Goal: Task Accomplishment & Management: Manage account settings

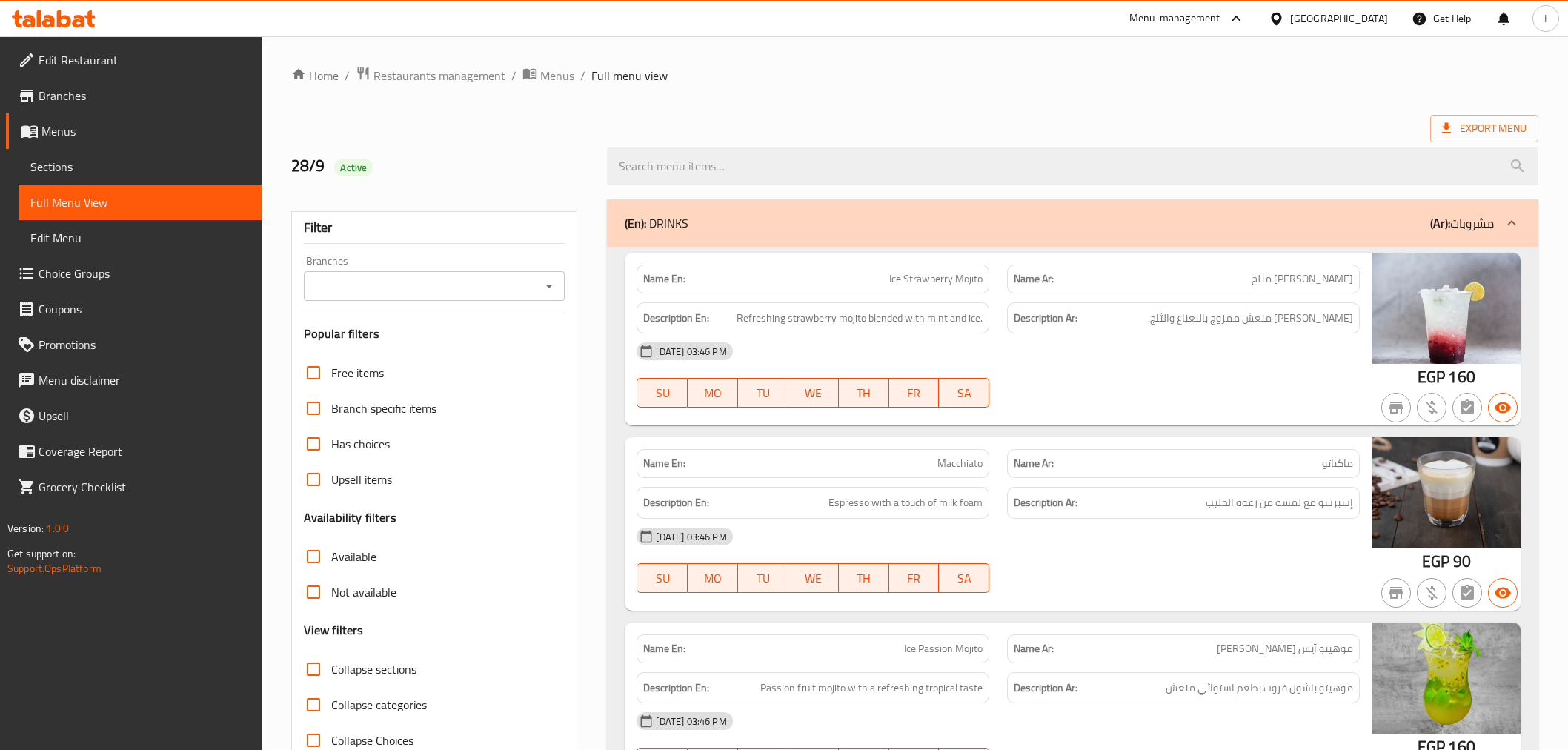
scroll to position [2900, 0]
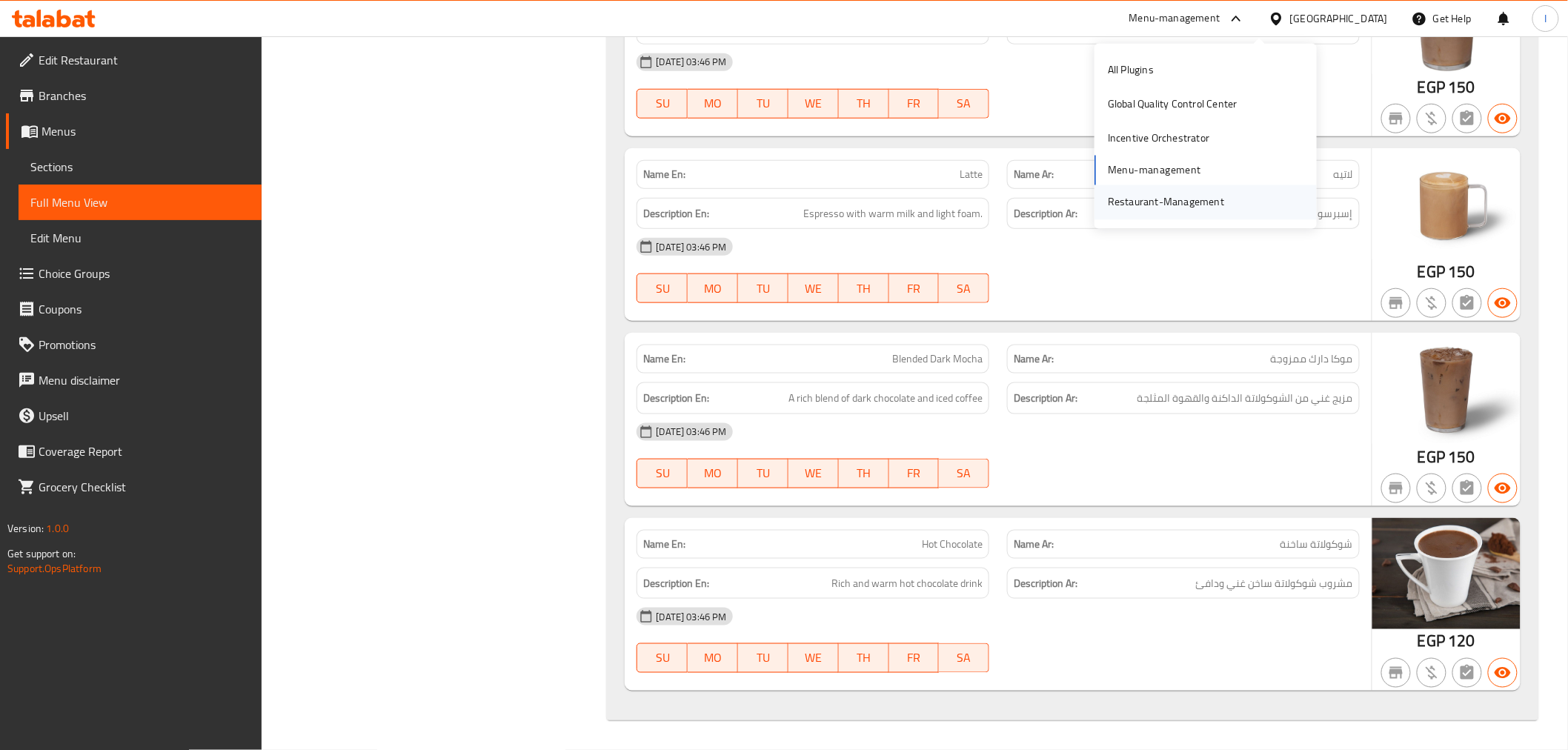
click at [1203, 208] on div "Restaurant-Management" at bounding box center [1166, 202] width 140 height 34
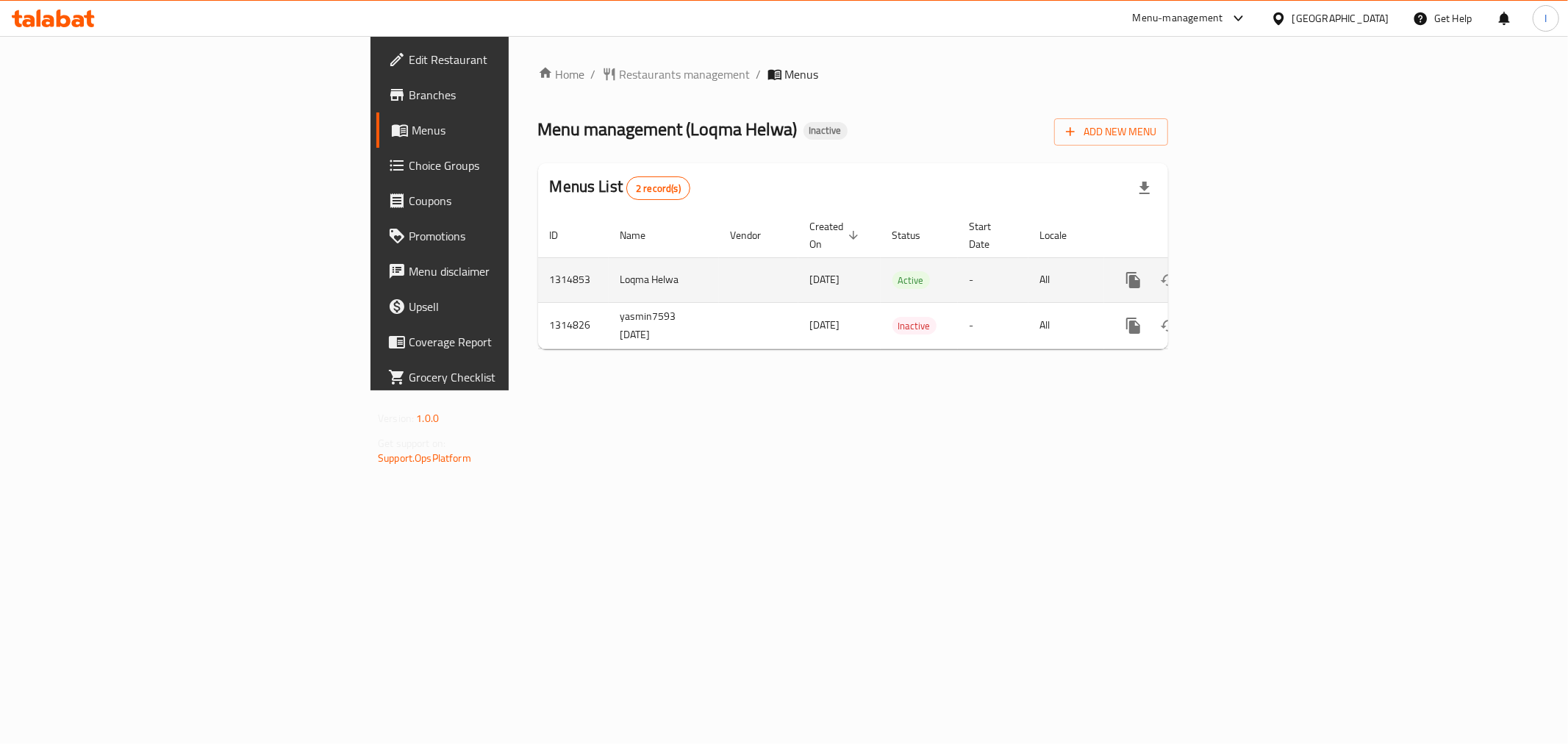
click at [1248, 271] on icon "enhanced table" at bounding box center [1238, 280] width 18 height 18
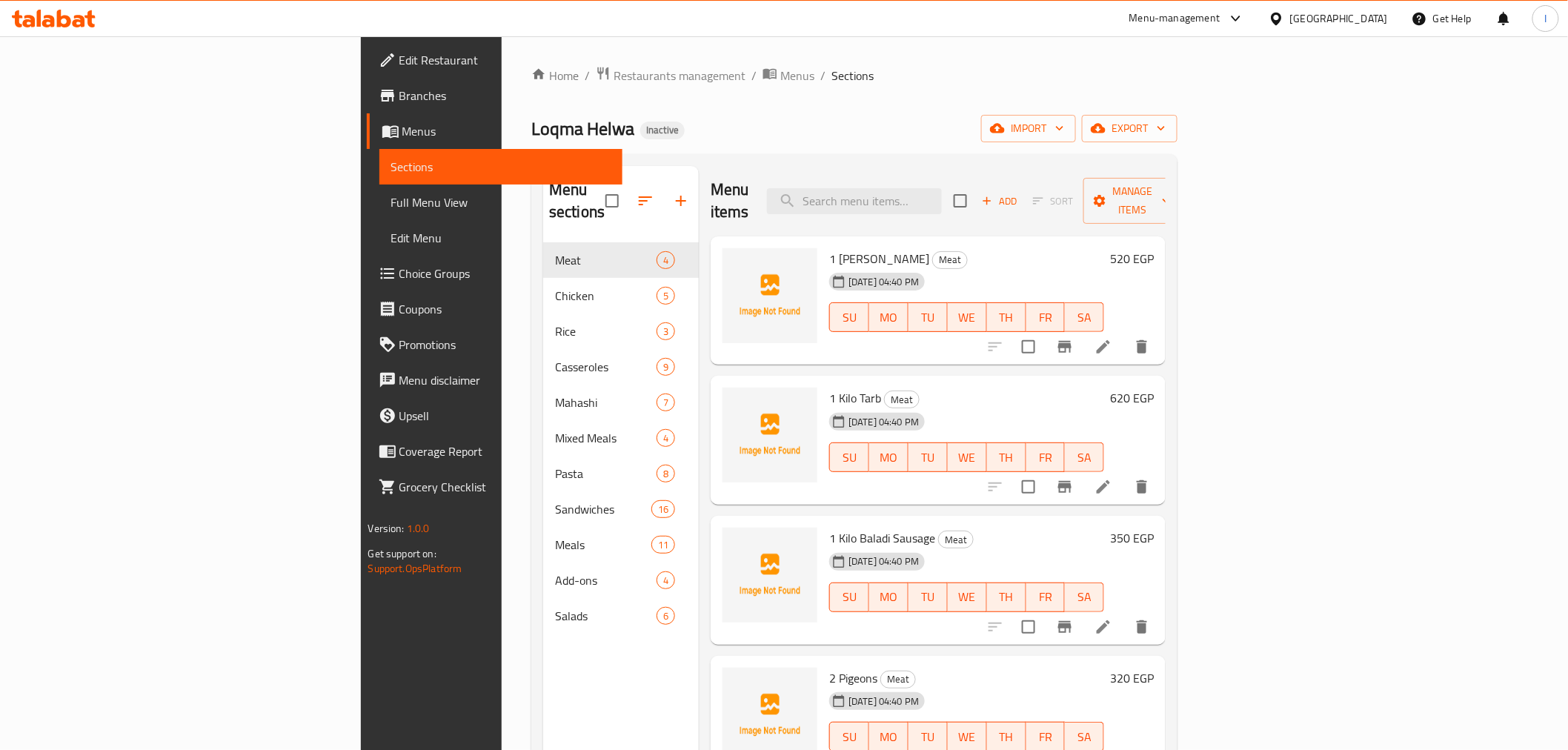
click at [967, 203] on div "Menu items Add Sort Manage items" at bounding box center [938, 201] width 455 height 70
click at [941, 196] on input "search" at bounding box center [854, 202] width 175 height 26
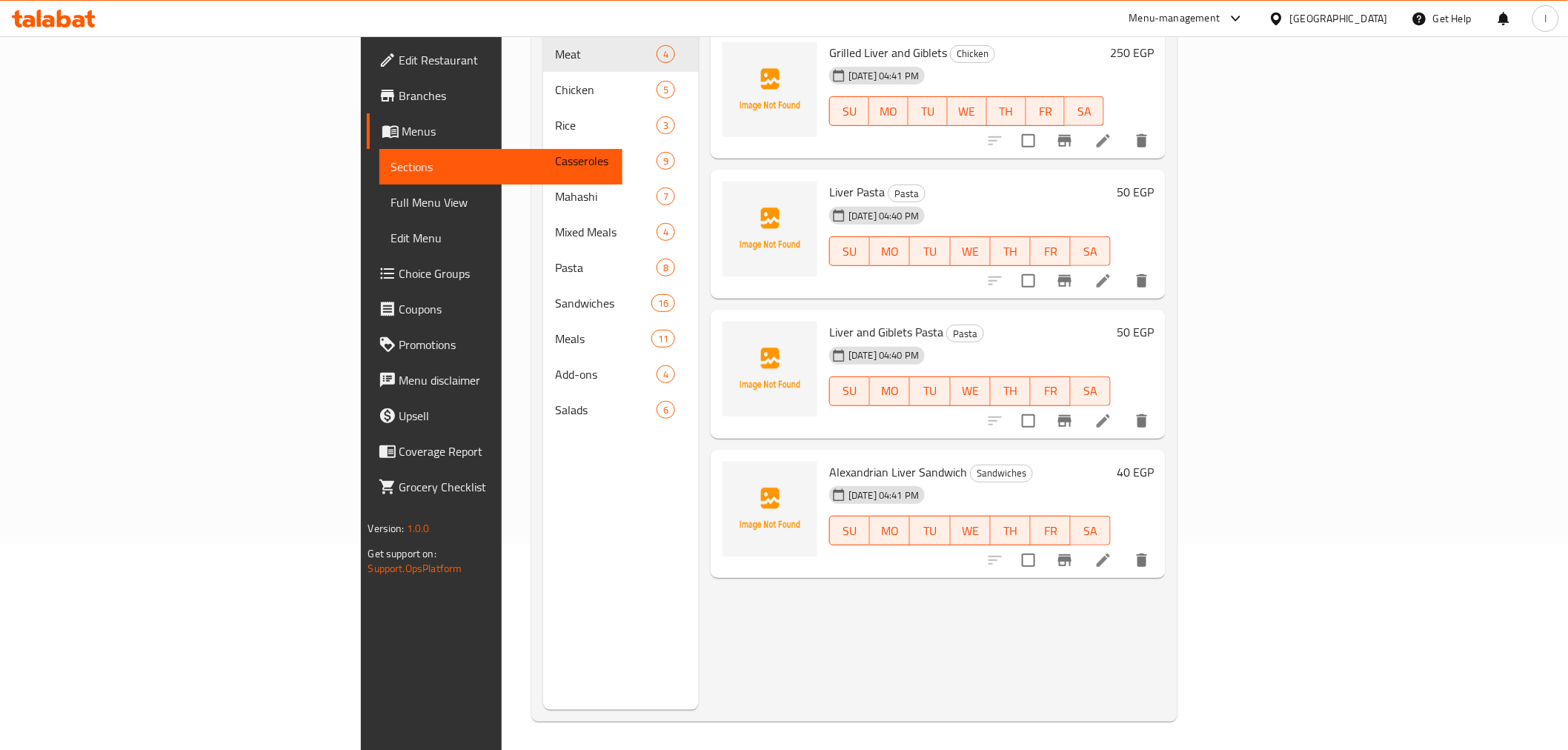
scroll to position [208, 0]
click at [829, 459] on span "Alexandrian Liver Sandwich" at bounding box center [897, 471] width 138 height 22
copy span "Alexandrian"
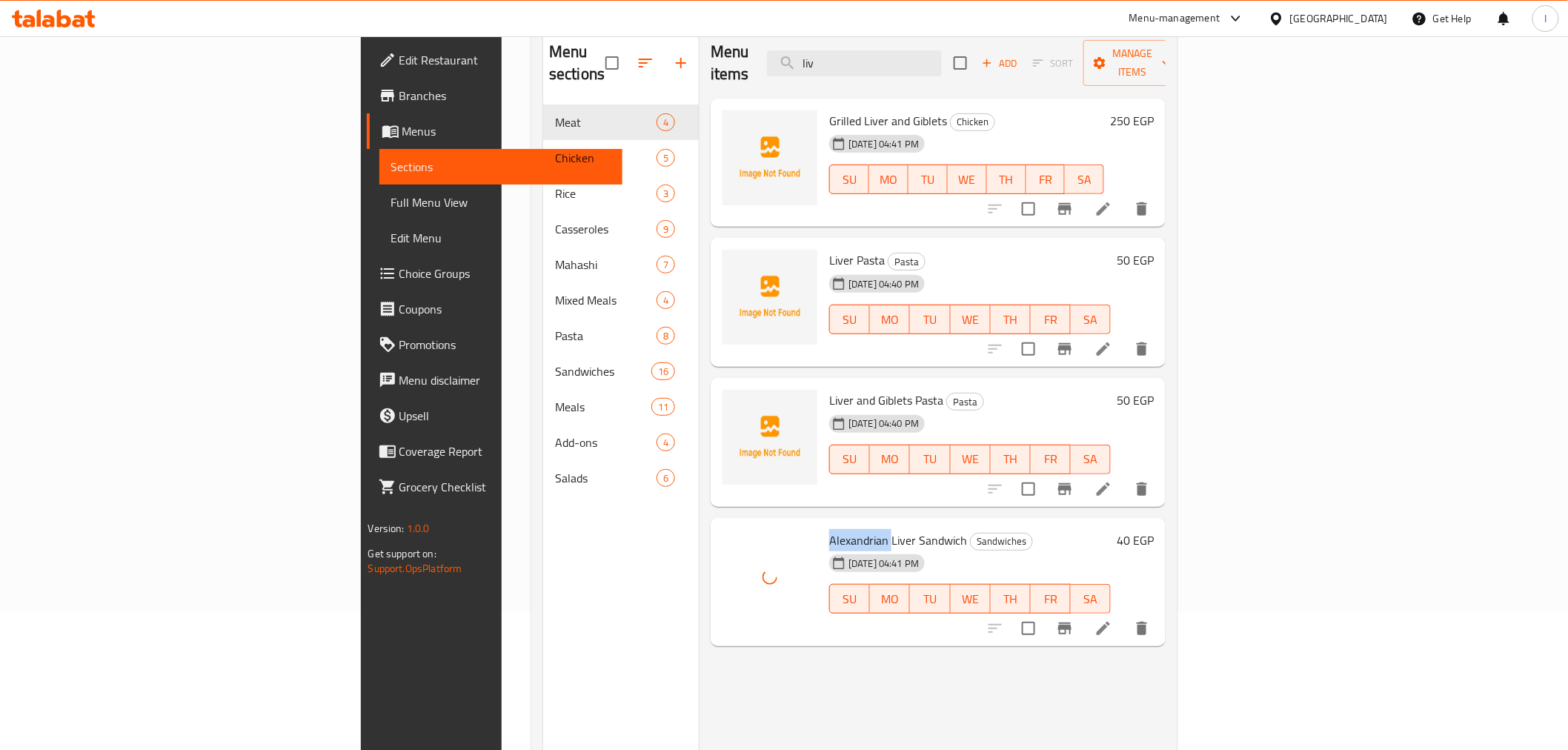
scroll to position [0, 0]
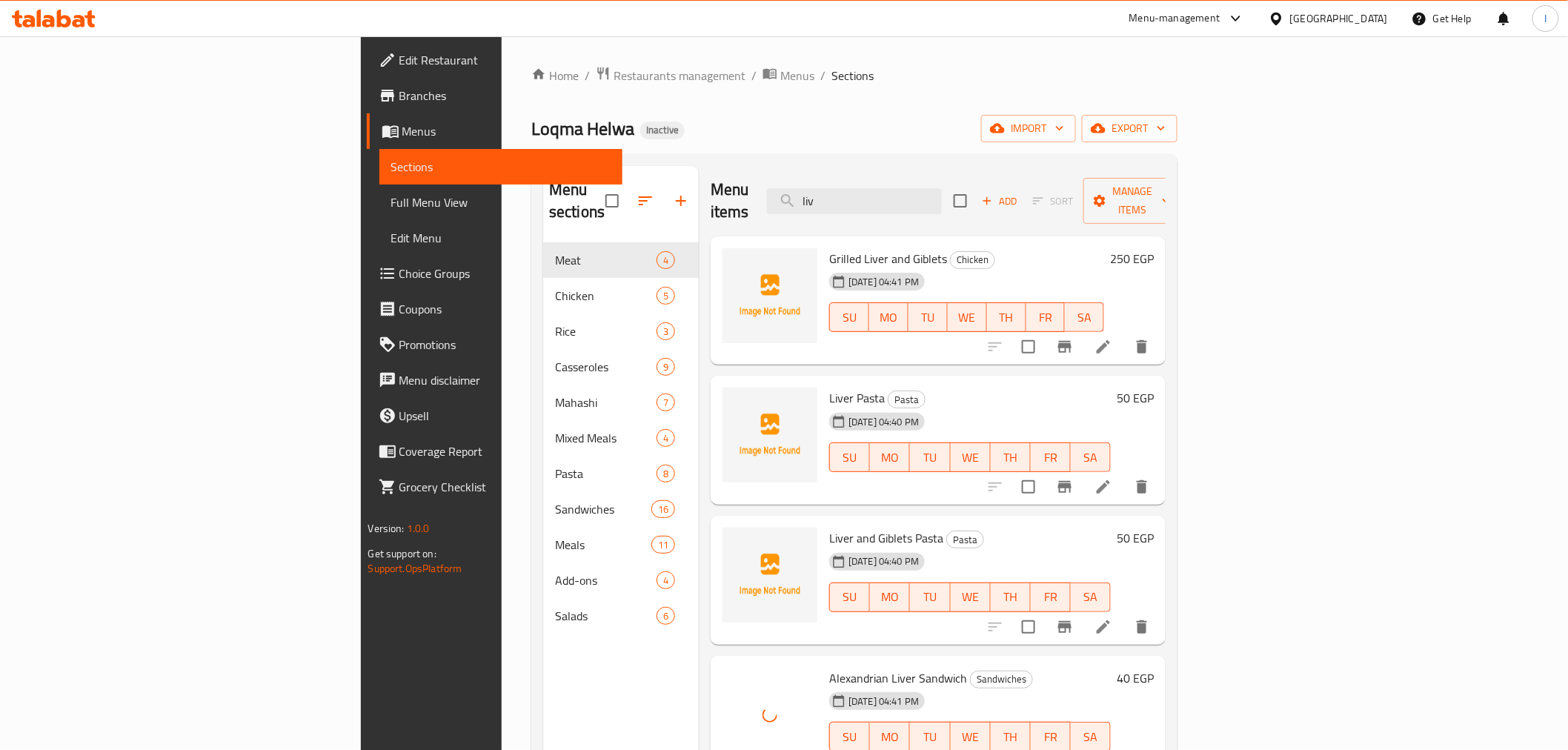
drag, startPoint x: 992, startPoint y: 188, endPoint x: 782, endPoint y: 187, distance: 210.0
click at [782, 187] on div "Menu items liv Add Sort Manage items" at bounding box center [938, 201] width 455 height 70
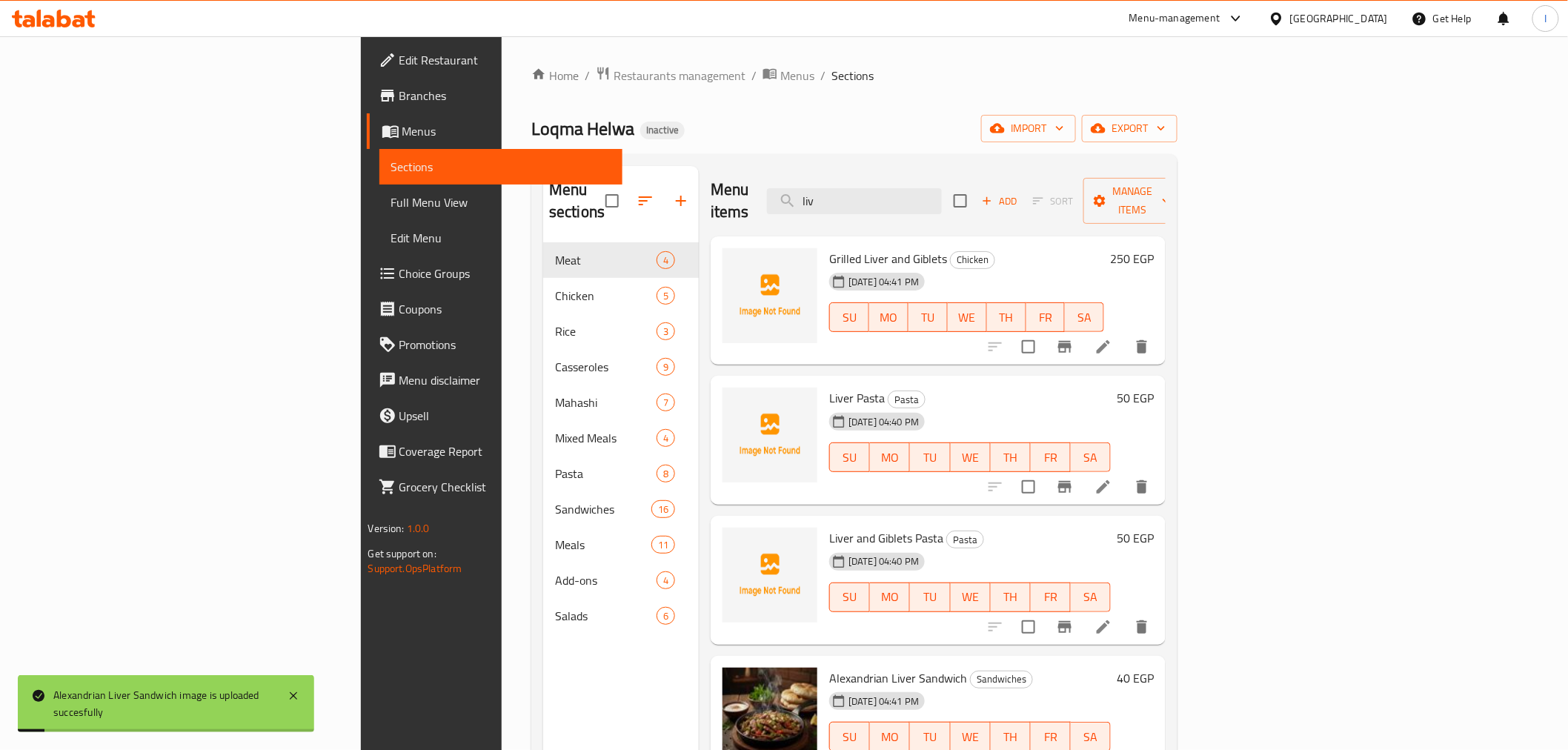
paste input "Alexandrian"
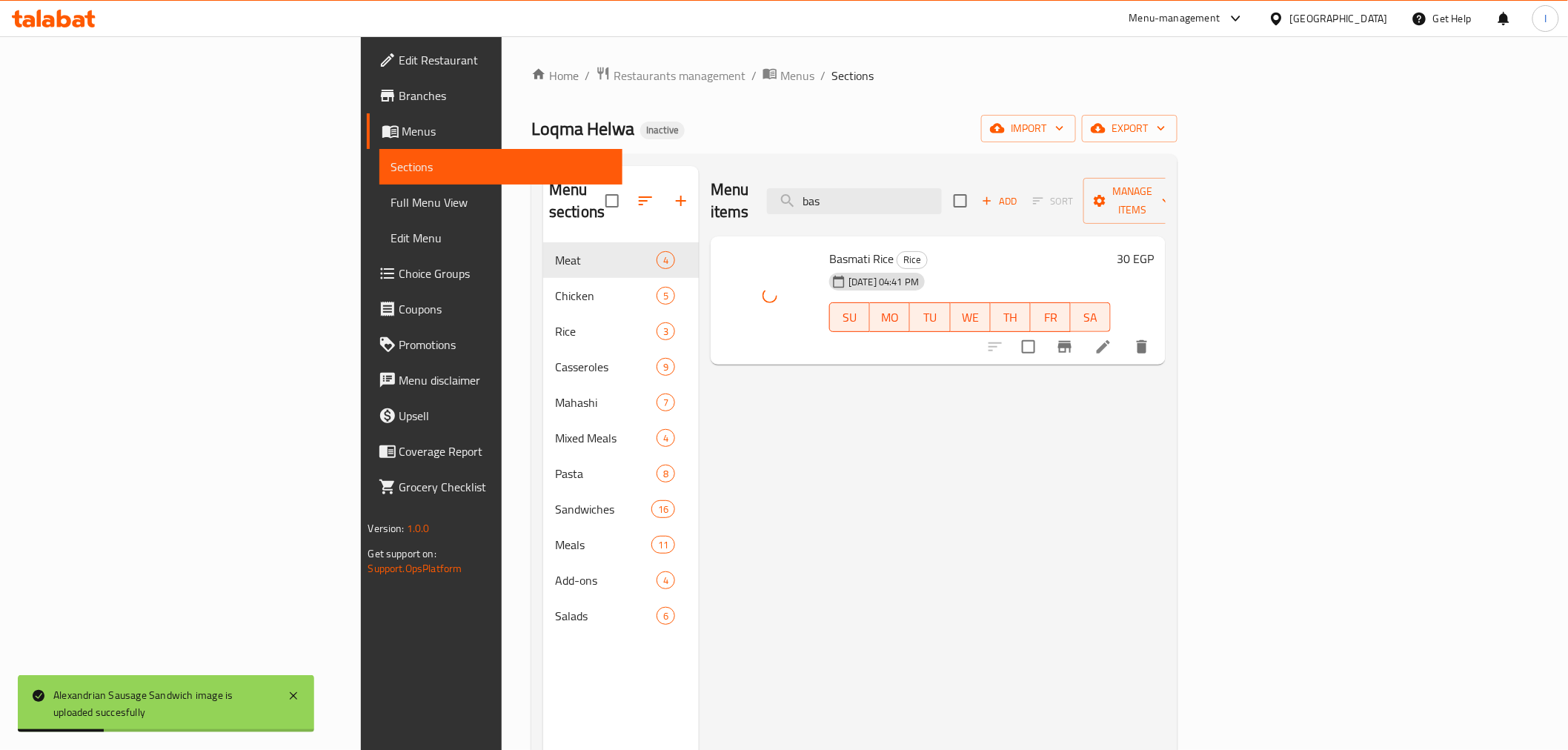
drag, startPoint x: 986, startPoint y: 196, endPoint x: 786, endPoint y: 183, distance: 200.4
click at [793, 185] on div "Menu items bas Add Sort Manage items" at bounding box center [938, 201] width 455 height 70
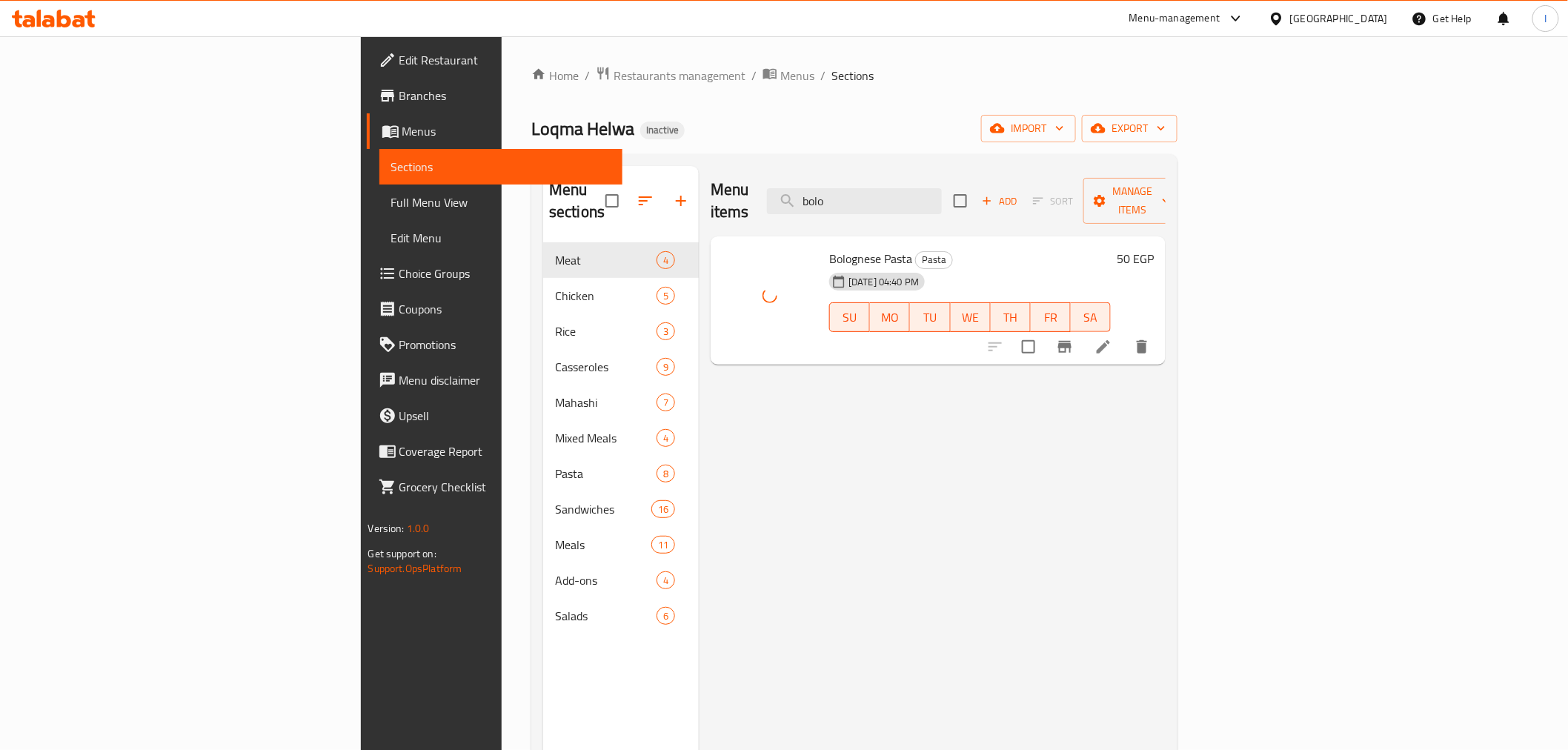
drag, startPoint x: 1006, startPoint y: 185, endPoint x: 650, endPoint y: 179, distance: 356.1
click at [710, 181] on div "Menu items bolo Add Sort Manage items" at bounding box center [938, 201] width 455 height 70
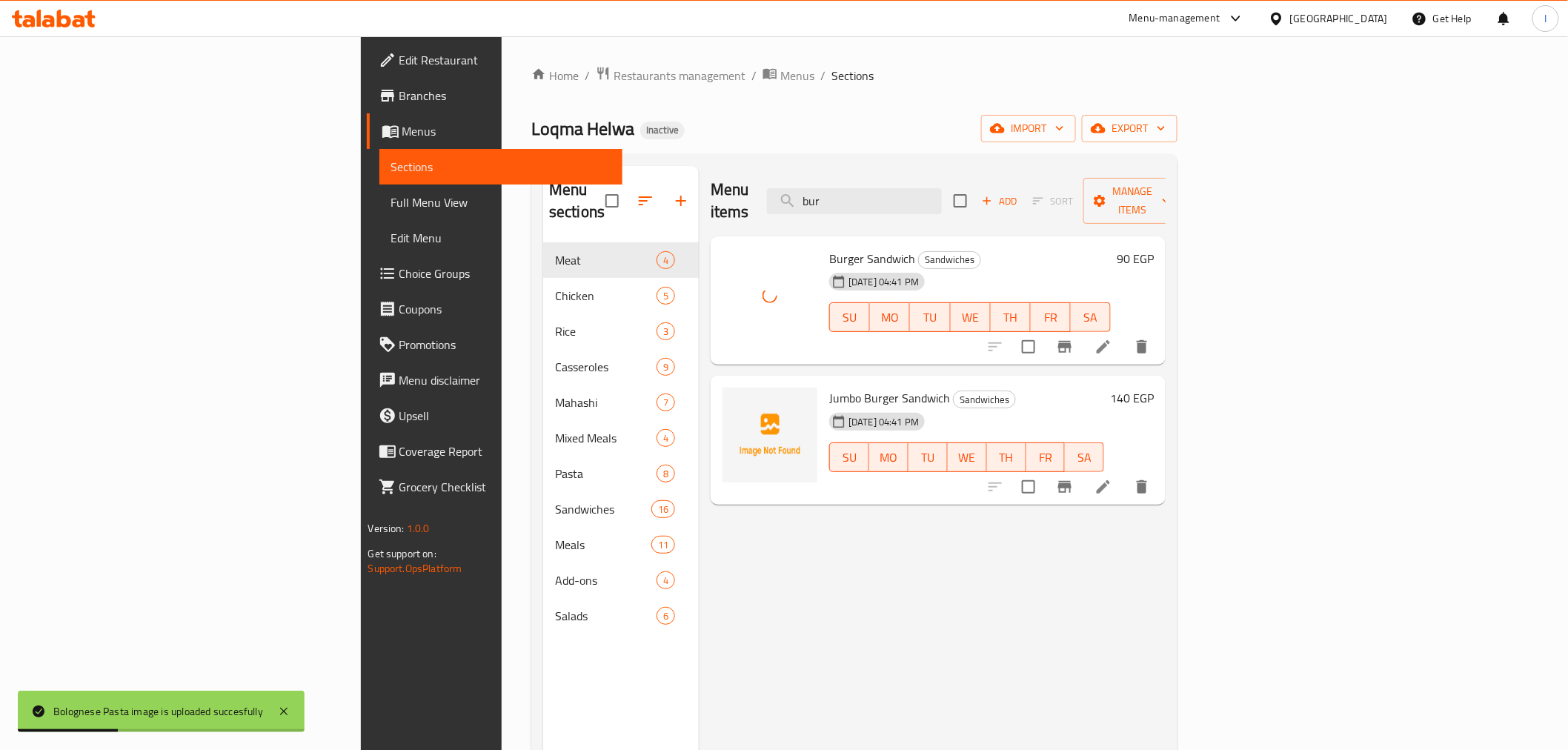
drag, startPoint x: 1012, startPoint y: 179, endPoint x: 530, endPoint y: 179, distance: 482.0
click at [543, 179] on div "Menu sections Meat 4 Chicken 5 Rice 3 Casseroles 9 Mahashi 7 Mixed Meals 4 Past…" at bounding box center [854, 541] width 622 height 750
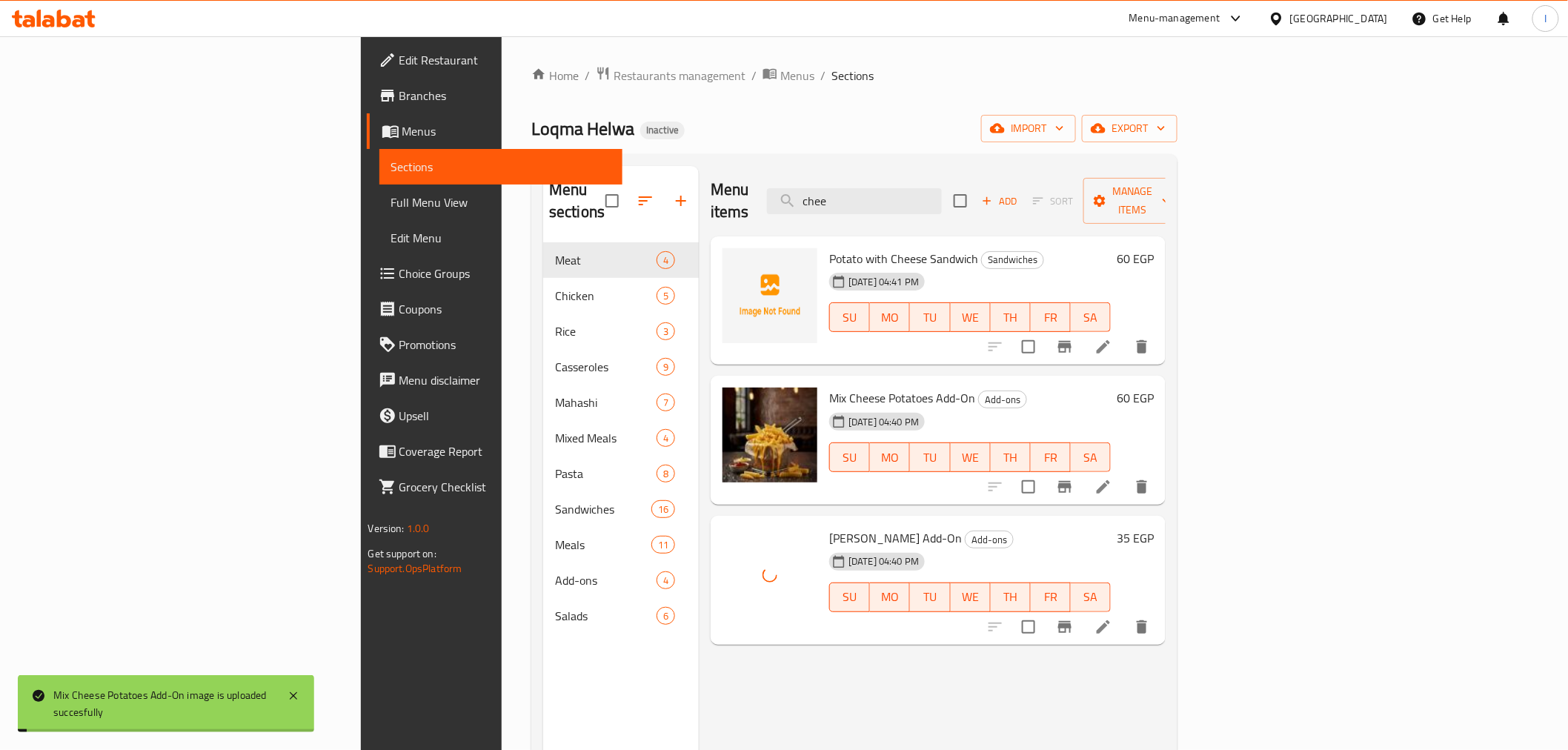
drag, startPoint x: 1015, startPoint y: 189, endPoint x: 760, endPoint y: 189, distance: 255.0
click at [762, 189] on div "Menu items chee Add Sort Manage items" at bounding box center [938, 201] width 455 height 70
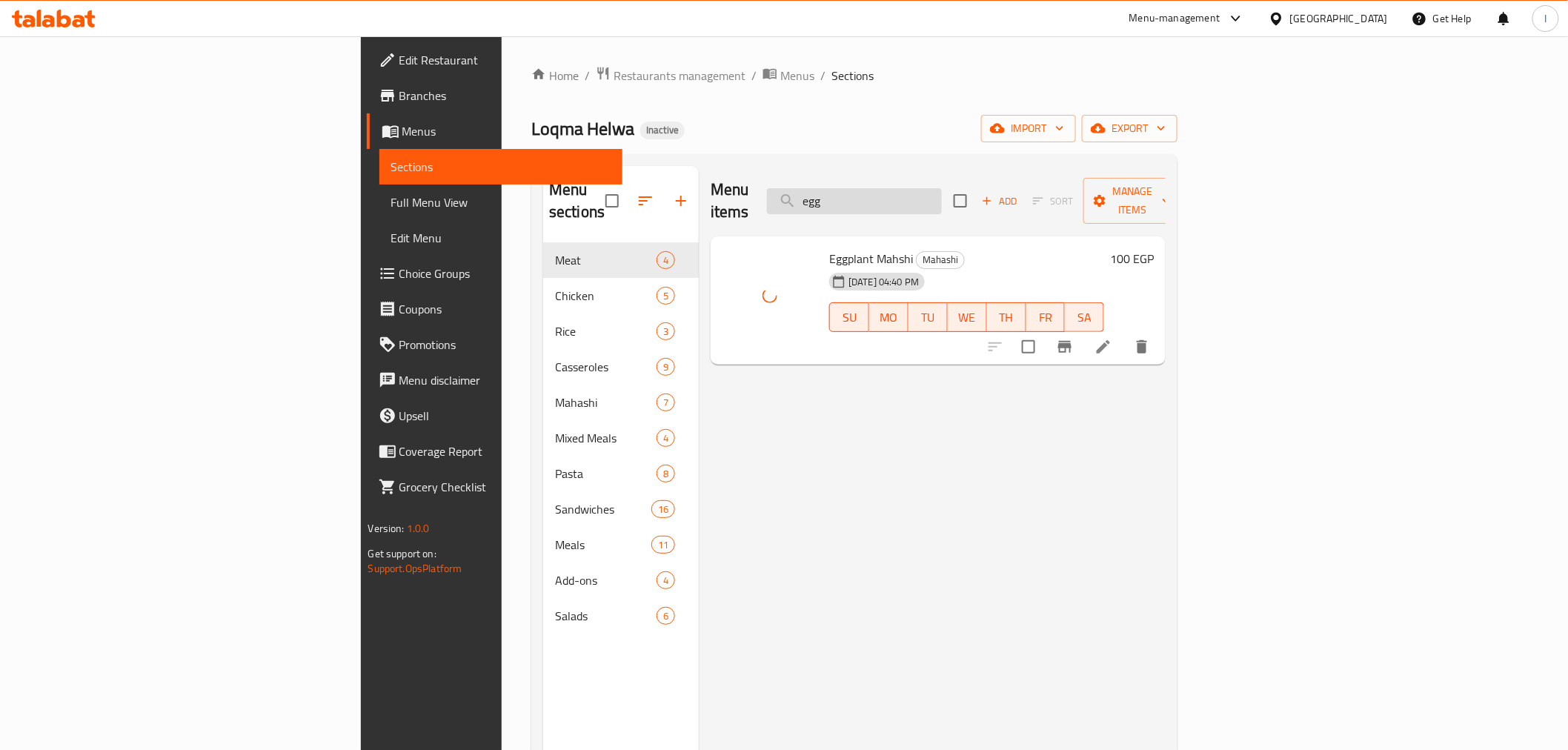
click at [941, 189] on input "egg" at bounding box center [854, 202] width 175 height 26
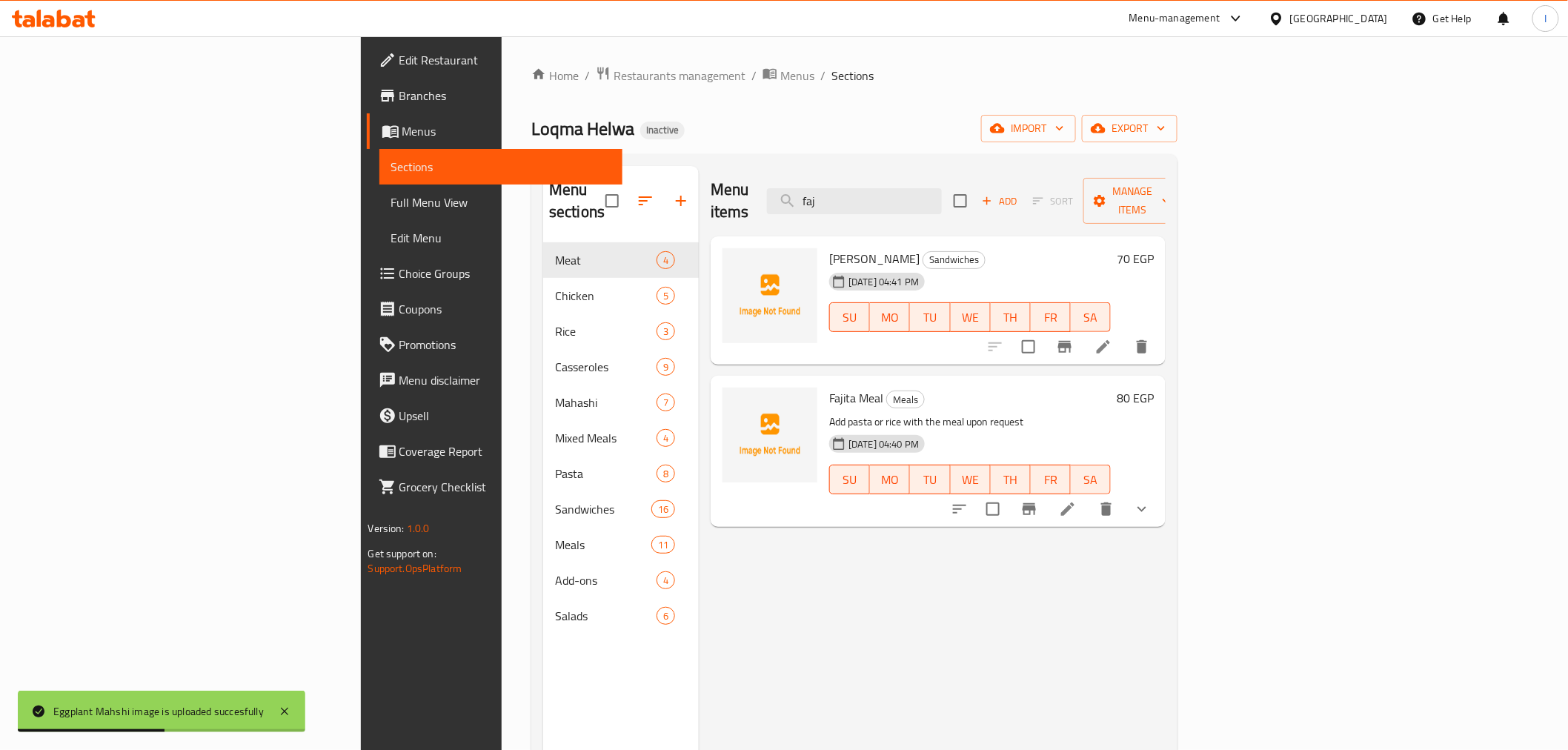
type input "faj"
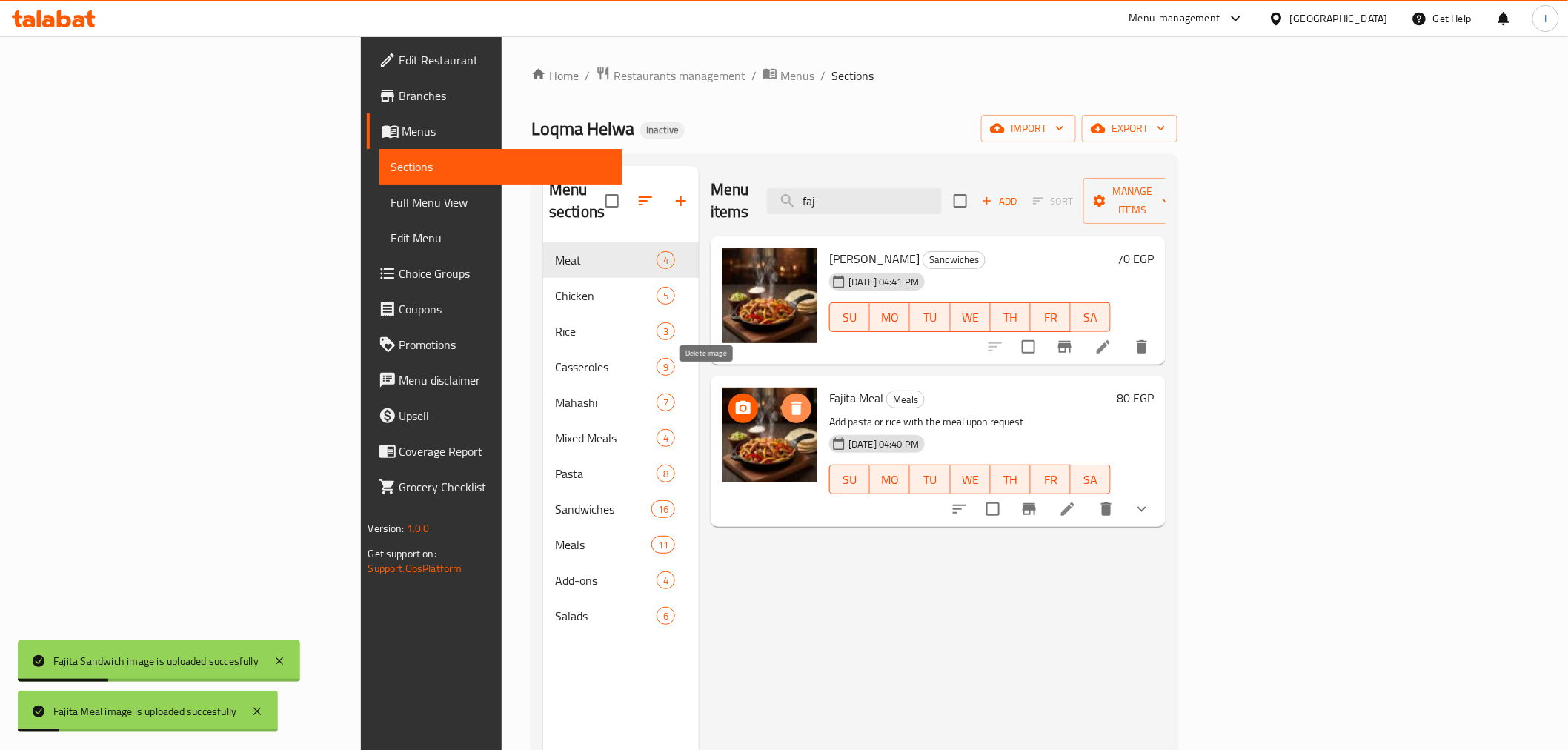
click at [781, 400] on span "delete image" at bounding box center [796, 408] width 29 height 18
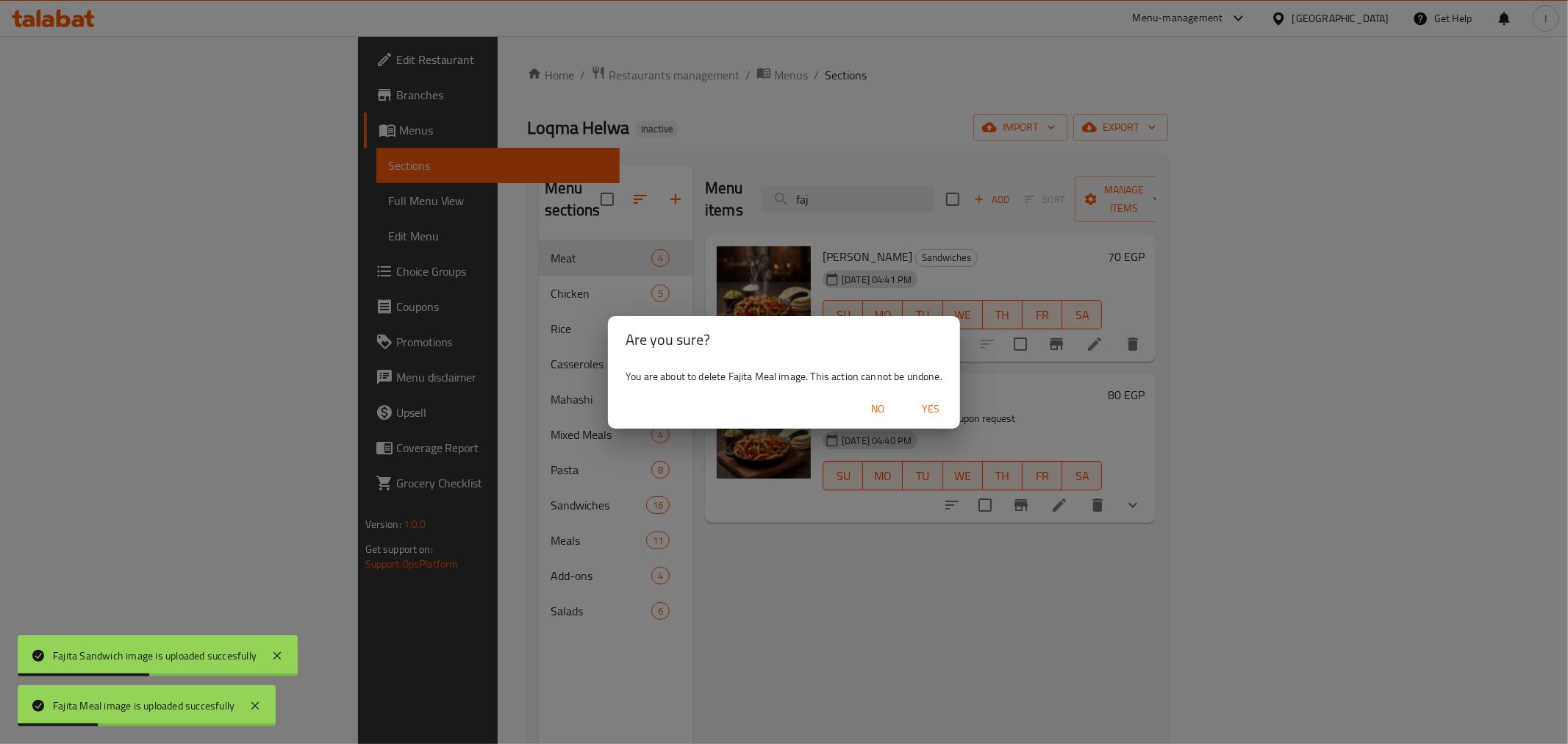
click at [948, 402] on span "Yes" at bounding box center [930, 408] width 35 height 18
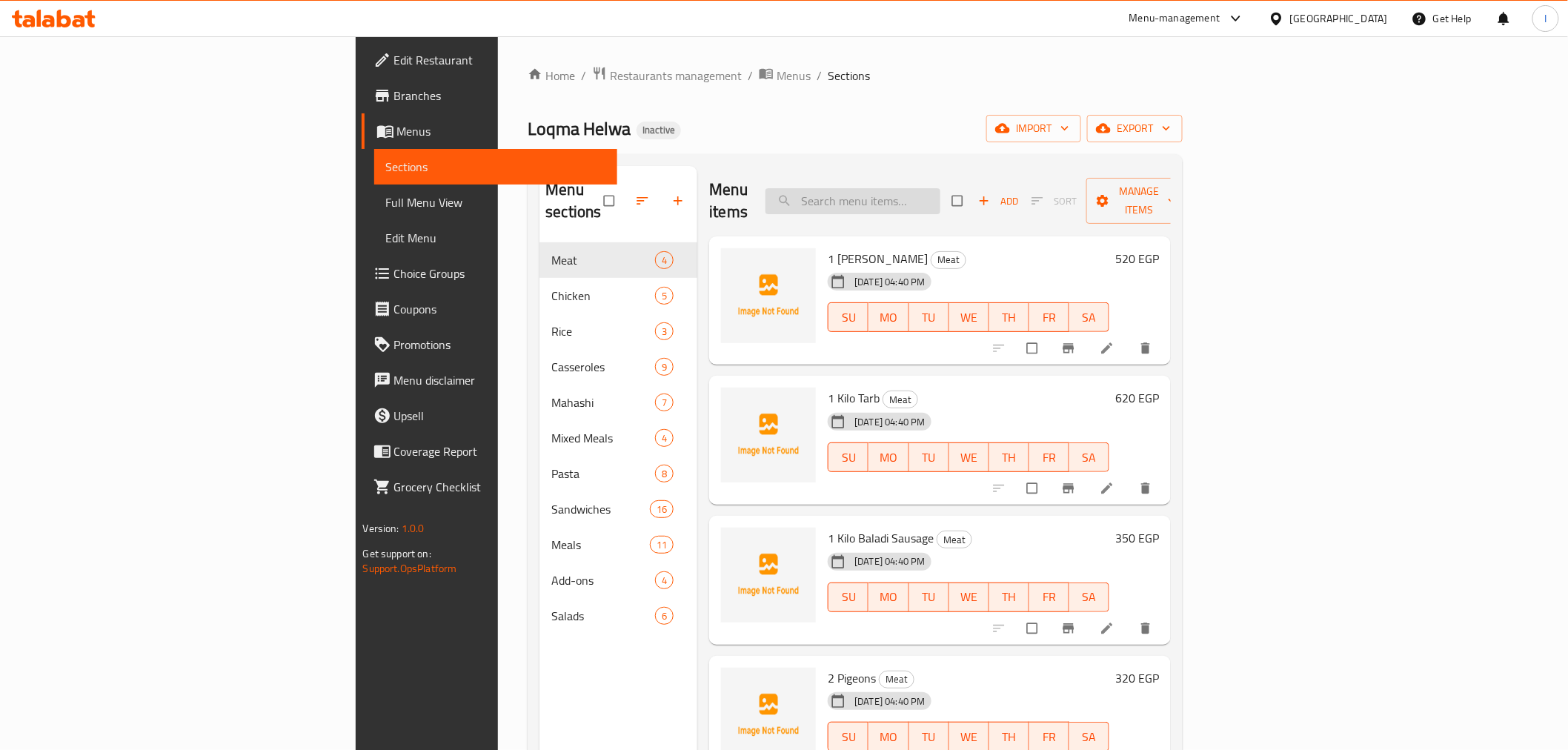
click at [941, 189] on input "search" at bounding box center [853, 202] width 175 height 26
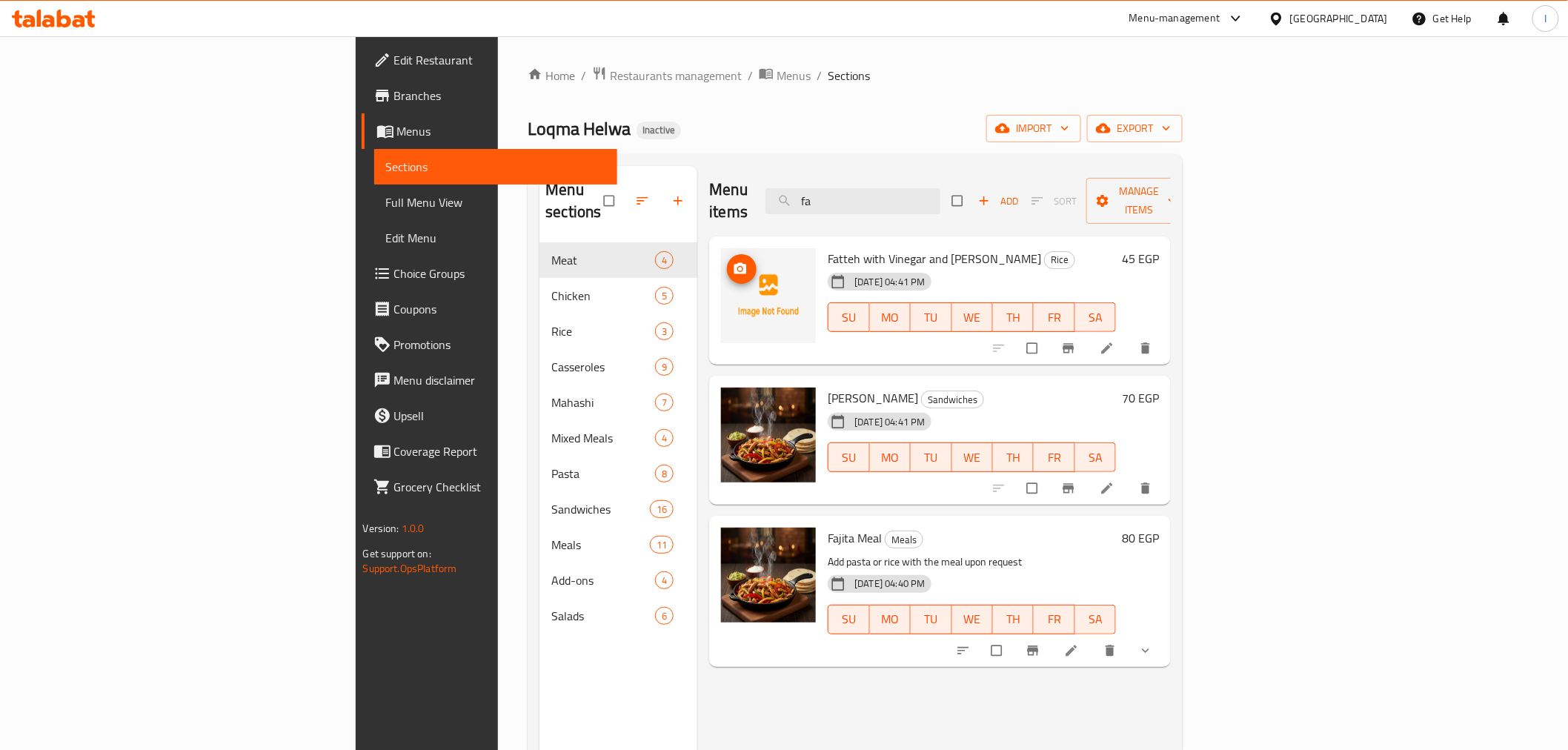
type input "fa"
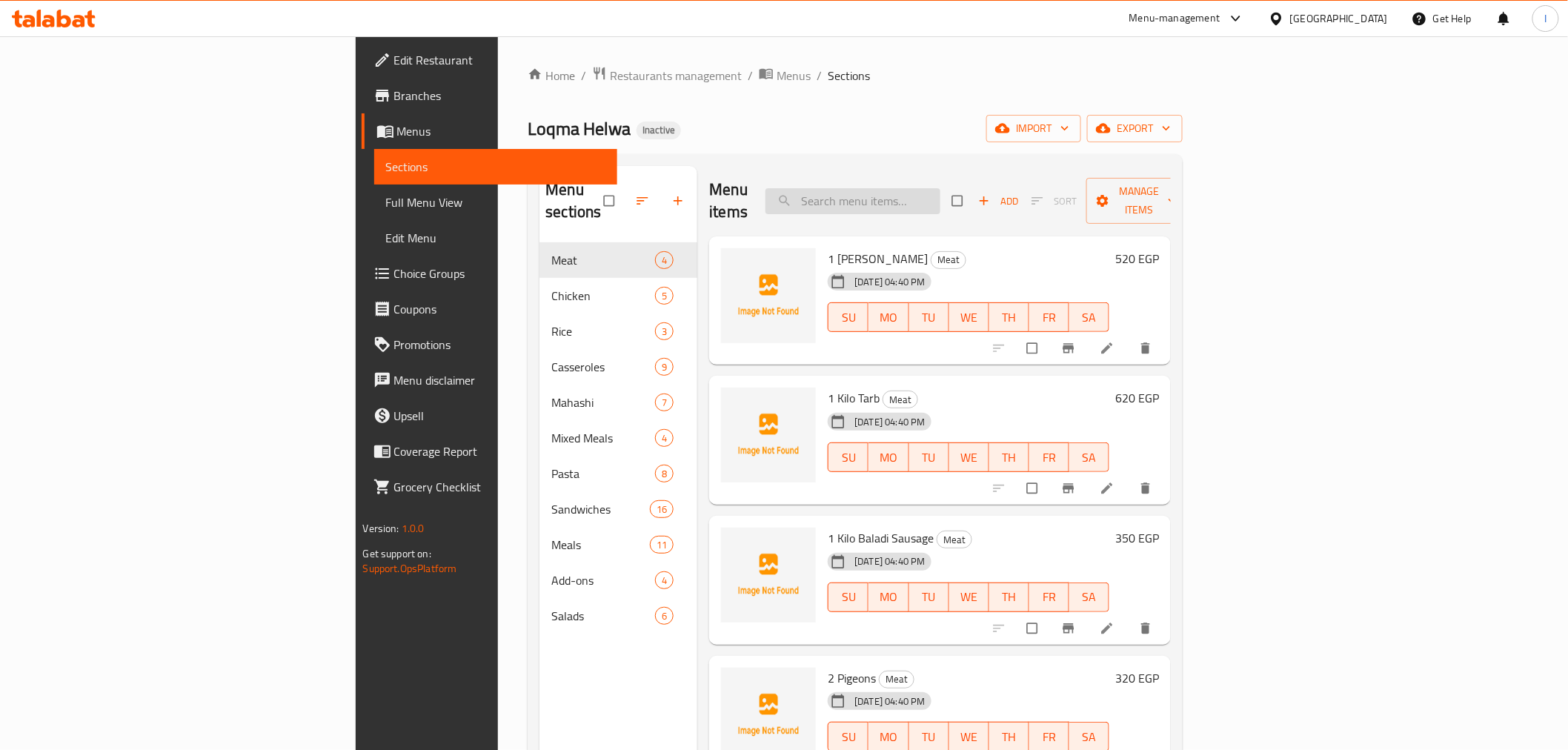
click at [925, 189] on input "search" at bounding box center [853, 202] width 175 height 26
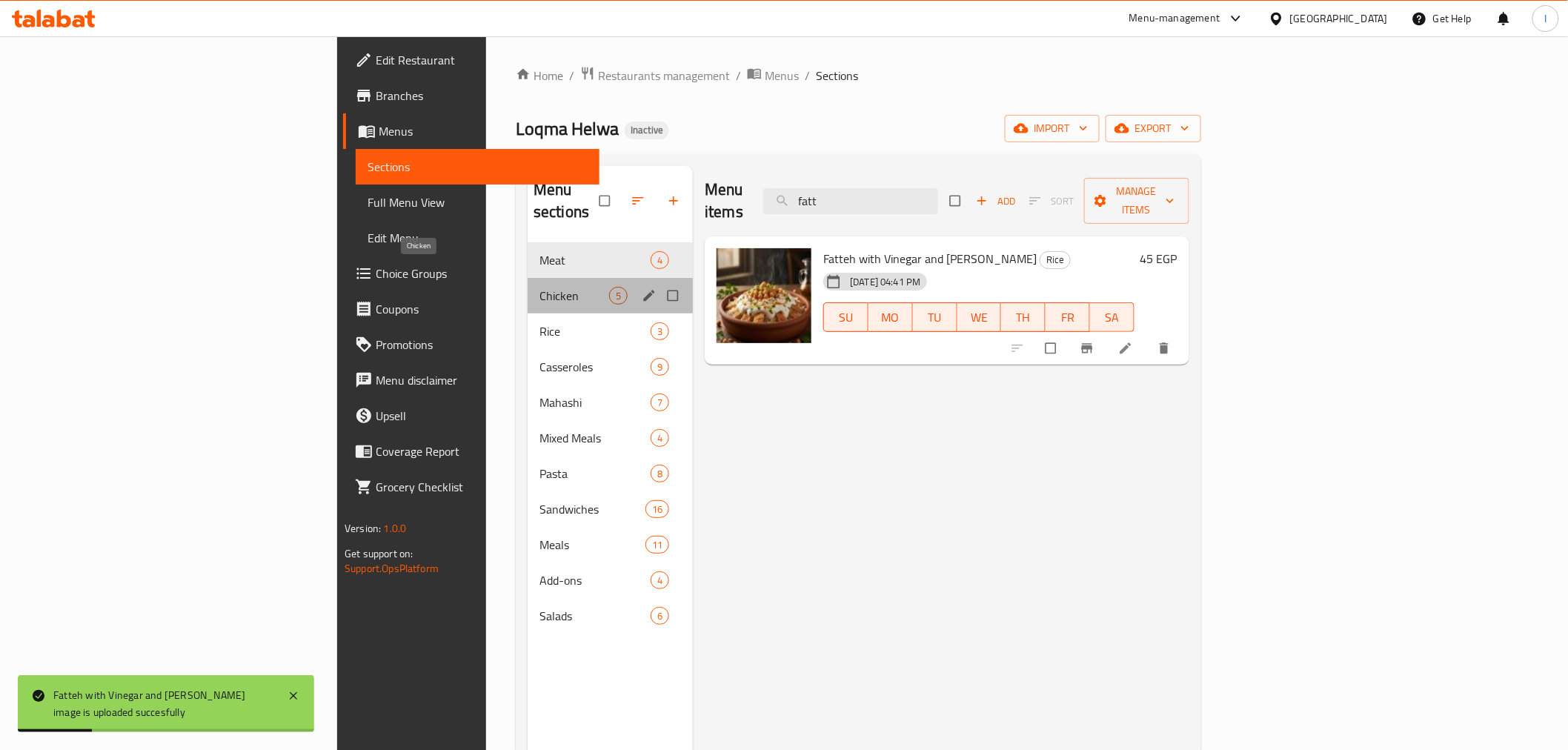
click at [539, 286] on span "Chicken" at bounding box center [574, 295] width 69 height 18
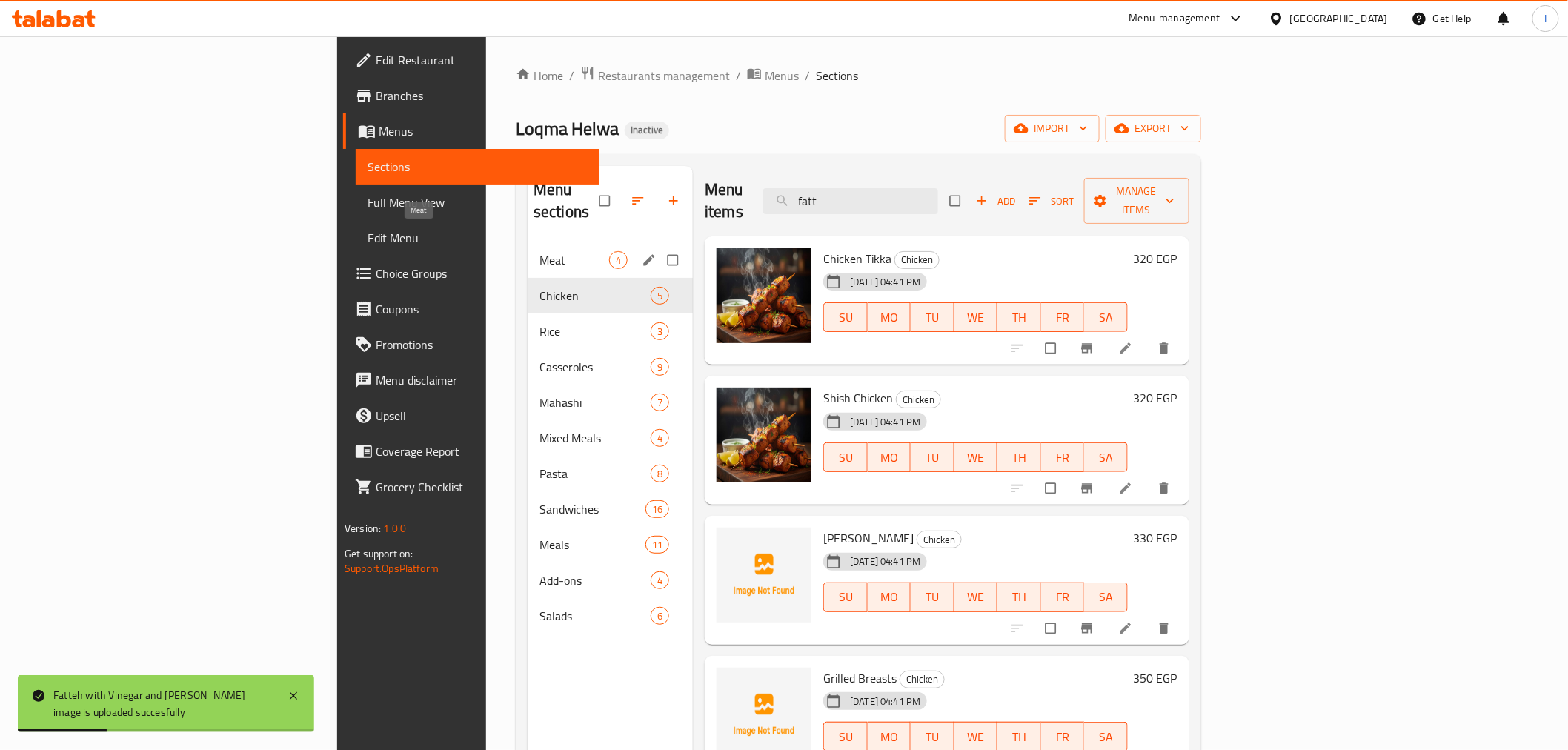
click at [539, 251] on span "Meat" at bounding box center [574, 260] width 69 height 18
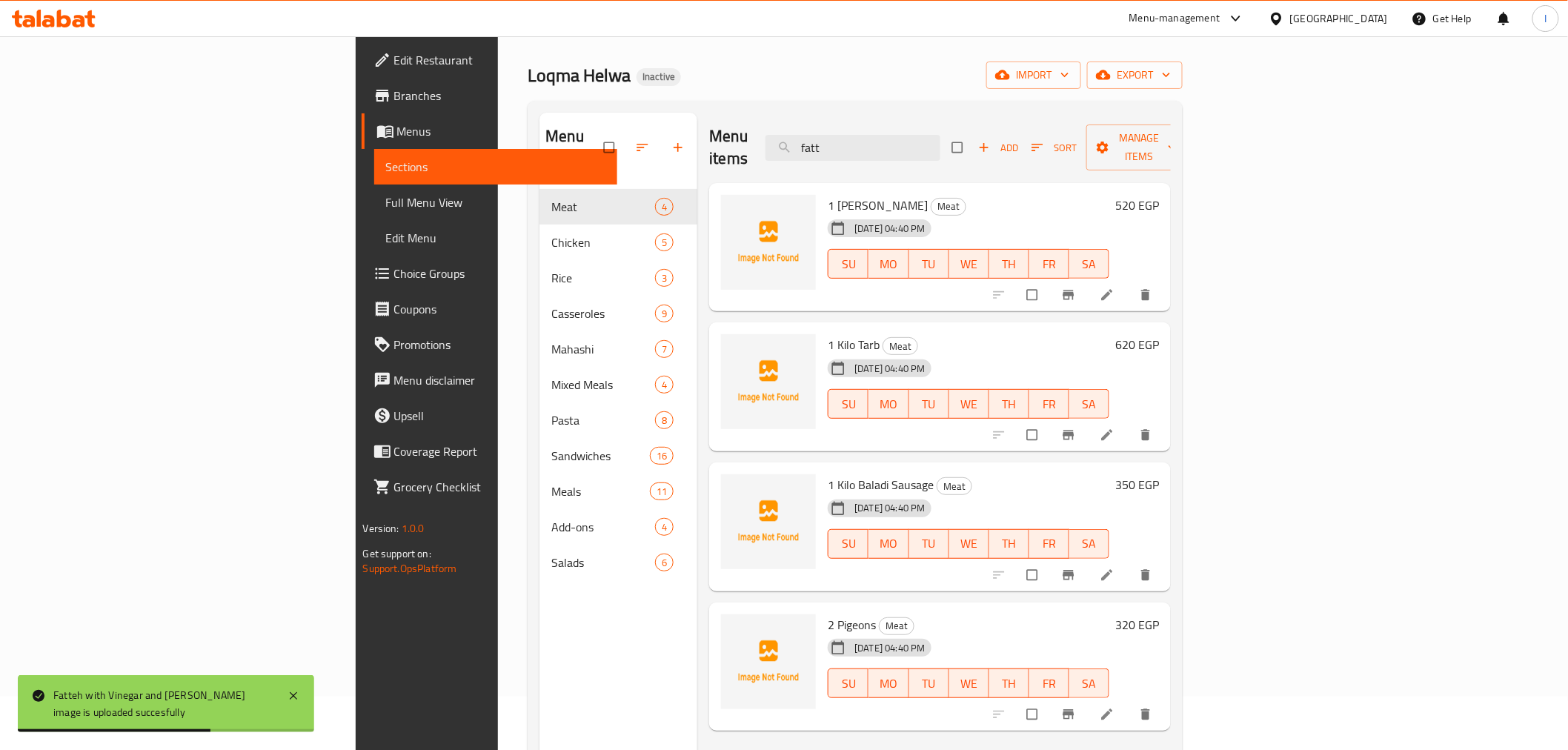
scroll to position [82, 0]
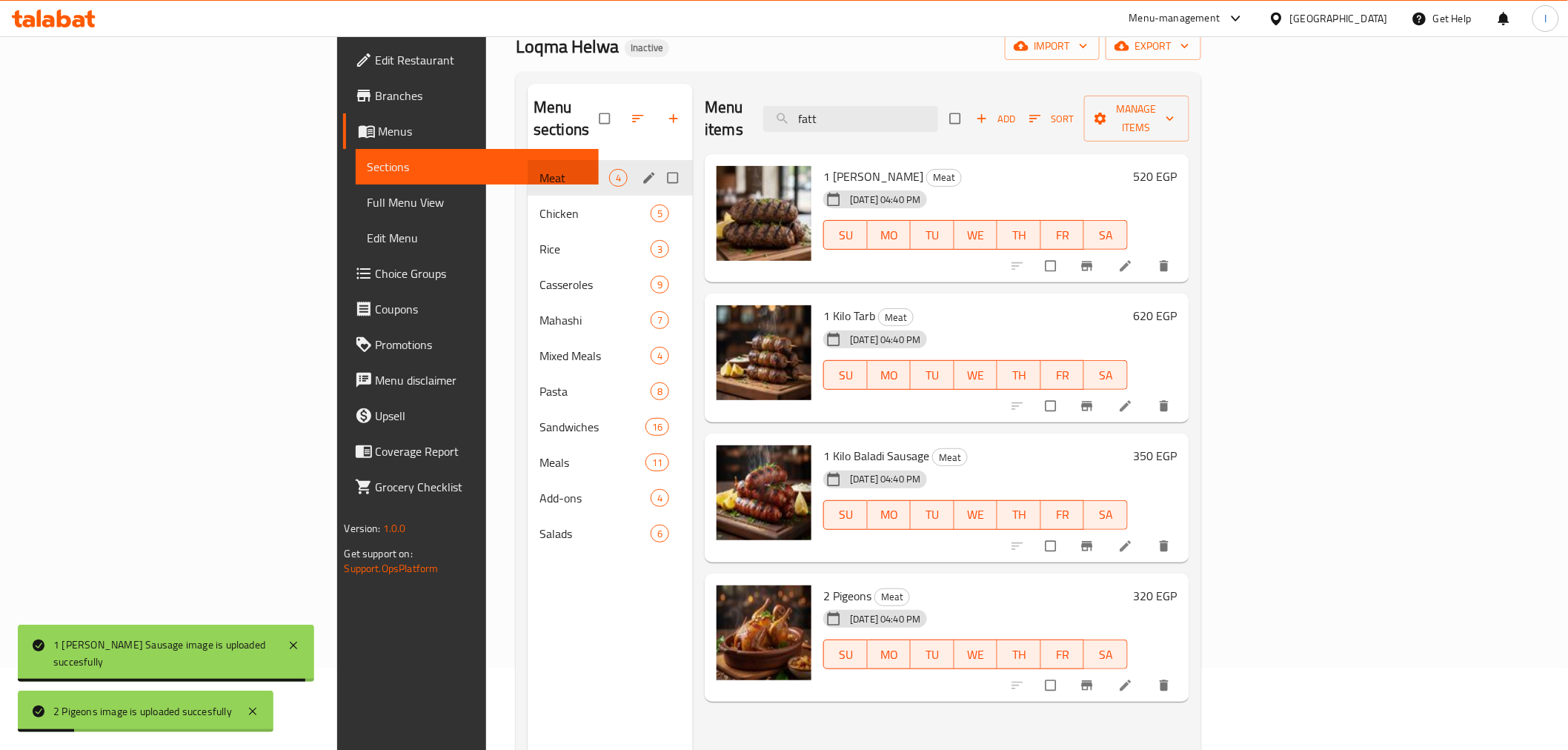
click at [528, 196] on div "Chicken 5" at bounding box center [610, 213] width 165 height 35
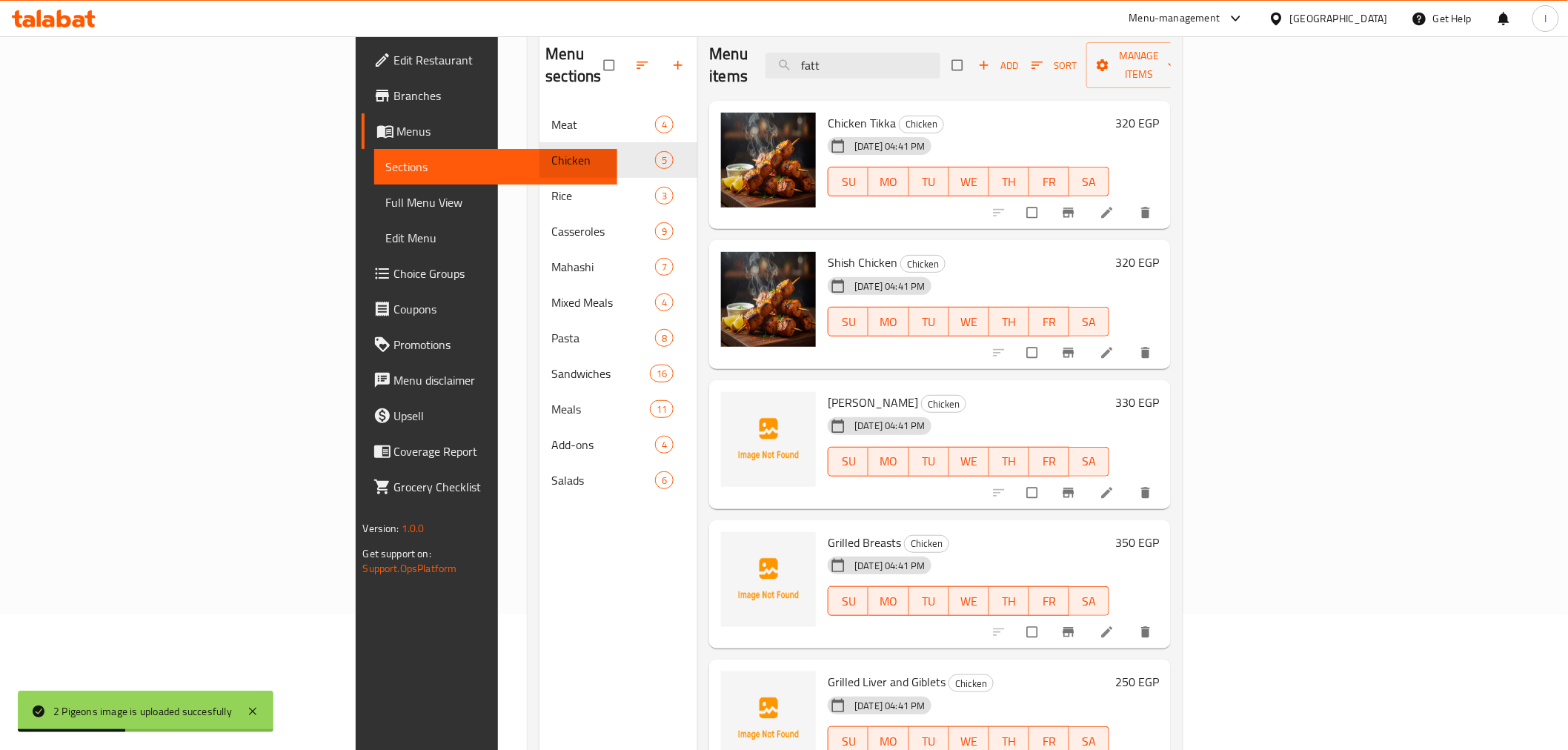
scroll to position [208, 0]
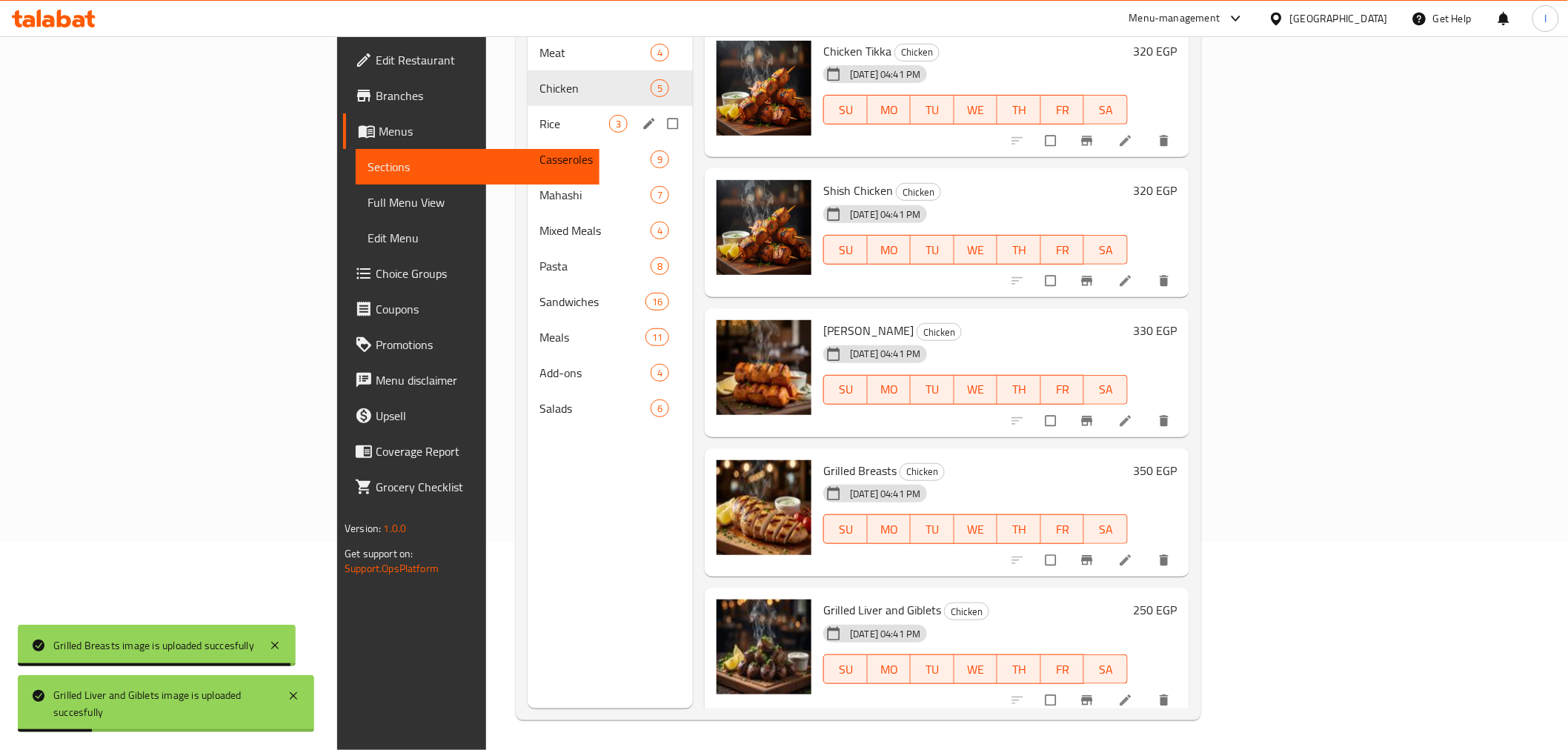
click at [539, 115] on span "Rice" at bounding box center [574, 124] width 69 height 18
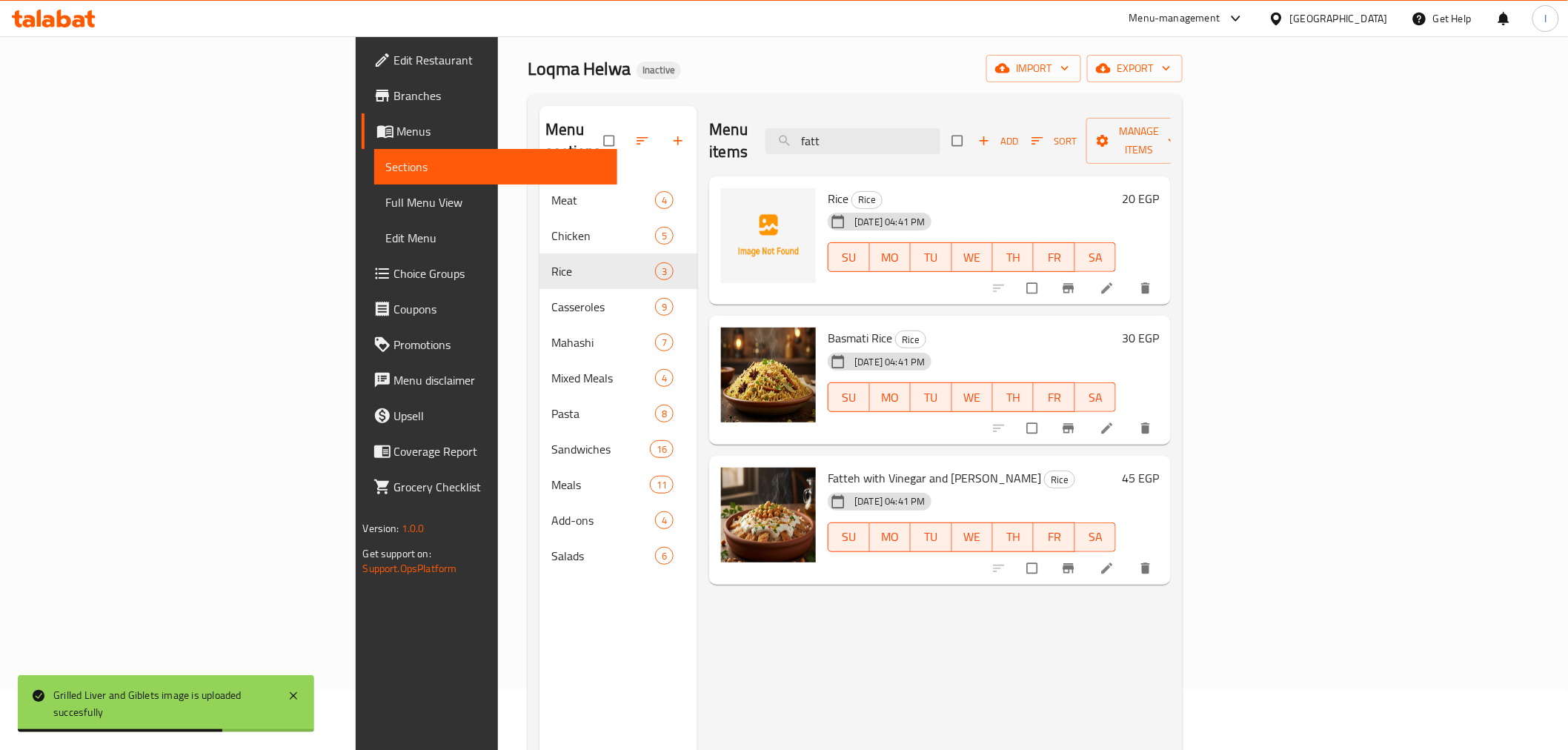
scroll to position [42, 0]
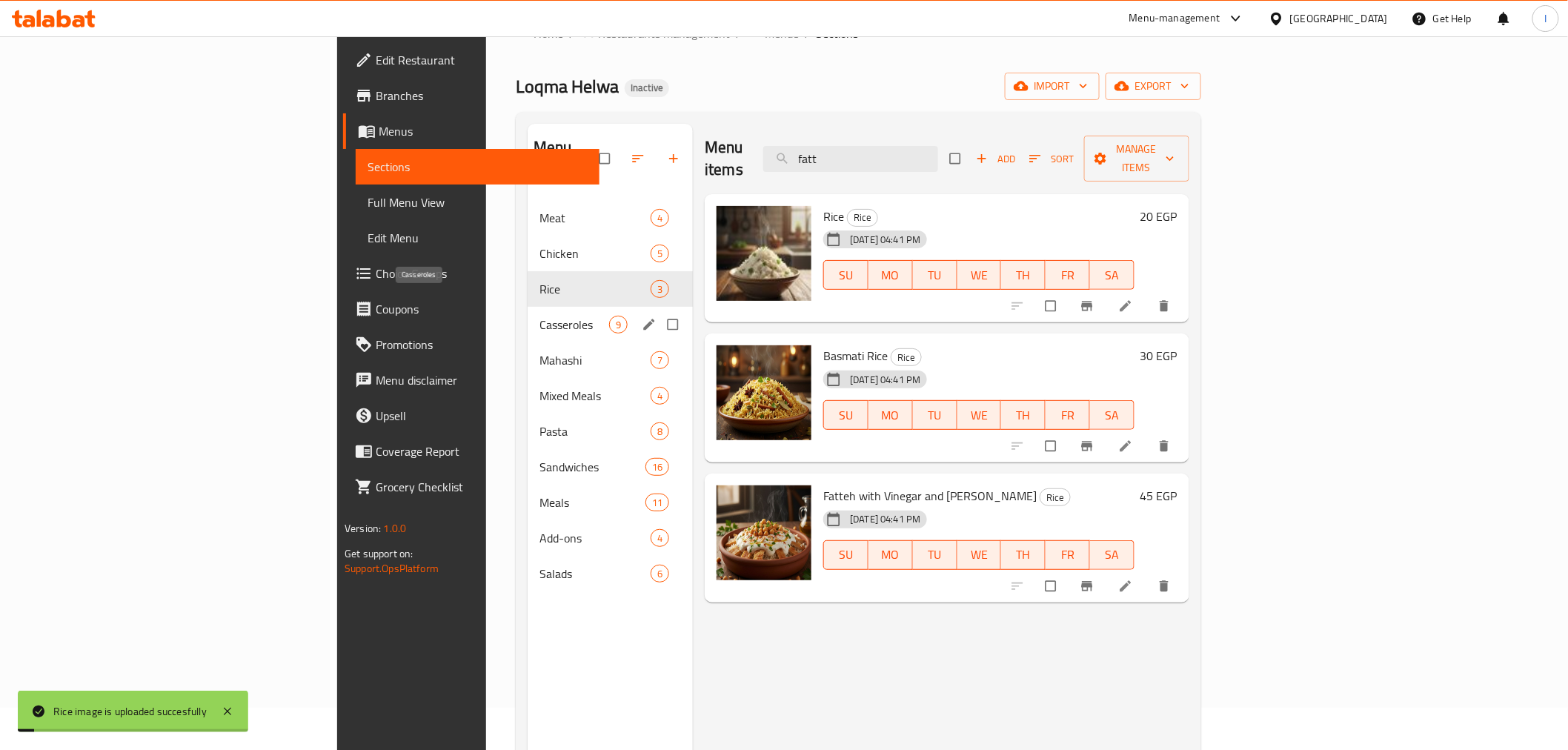
click at [539, 316] on span "Casseroles" at bounding box center [574, 324] width 69 height 18
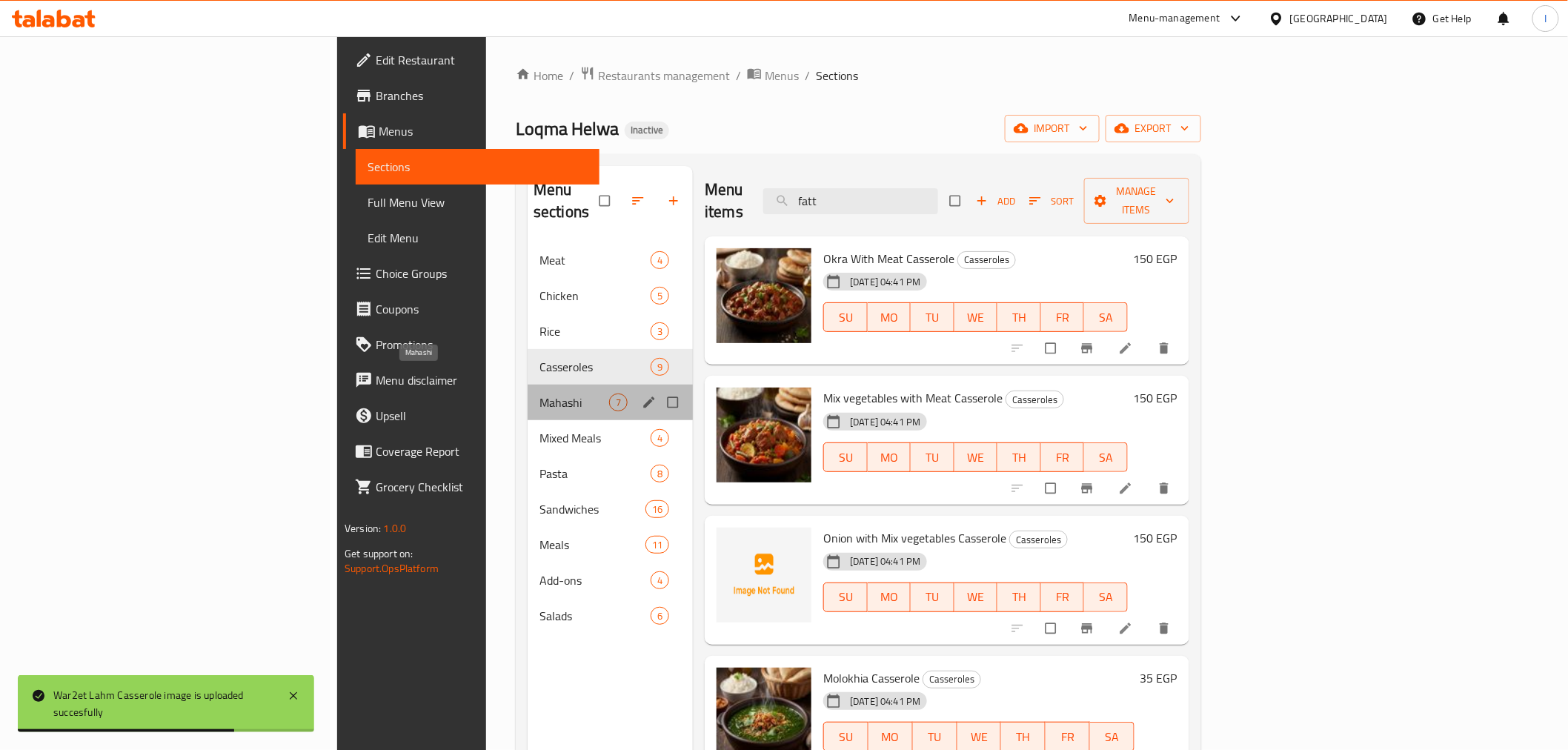
click at [539, 394] on span "Mahashi" at bounding box center [574, 402] width 69 height 18
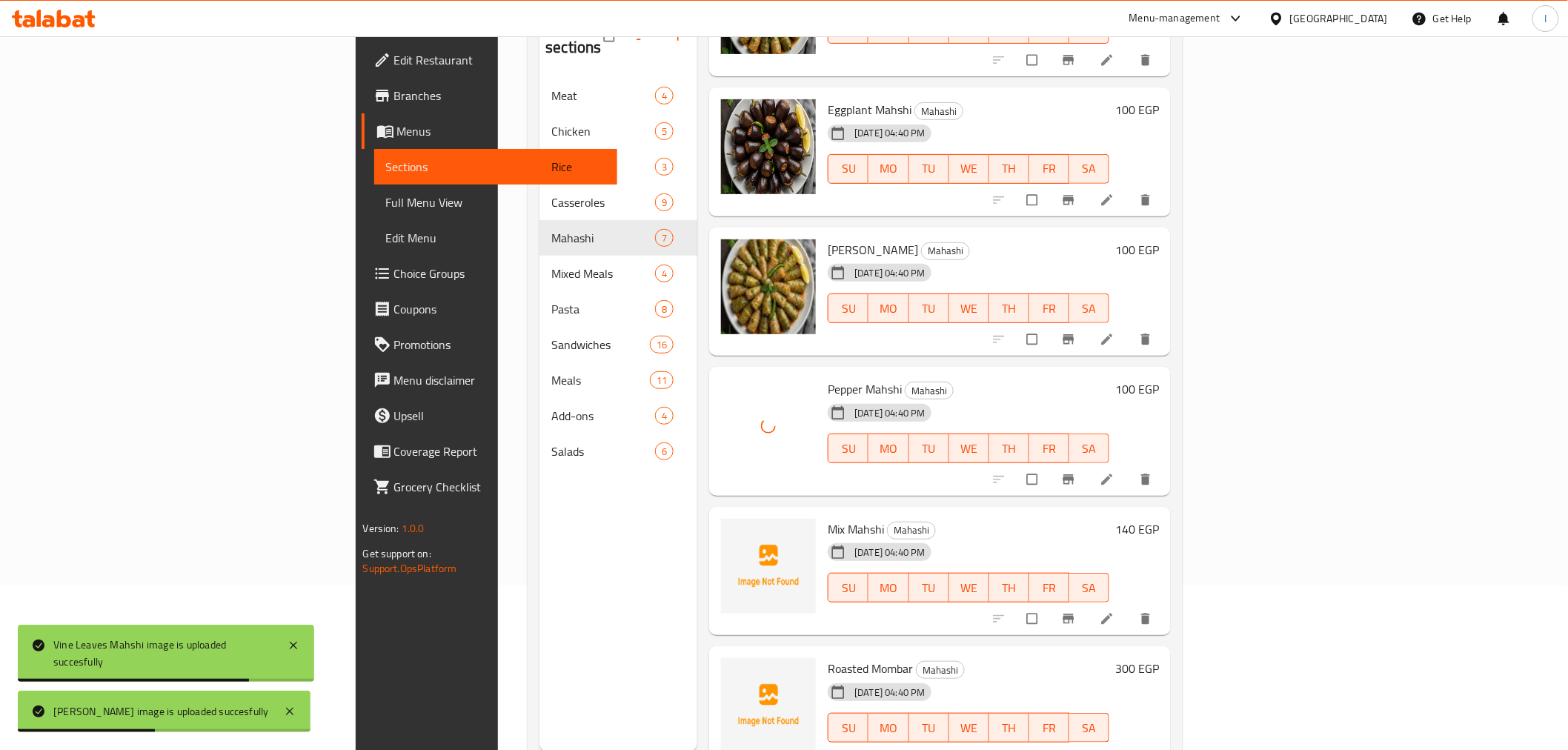
scroll to position [208, 0]
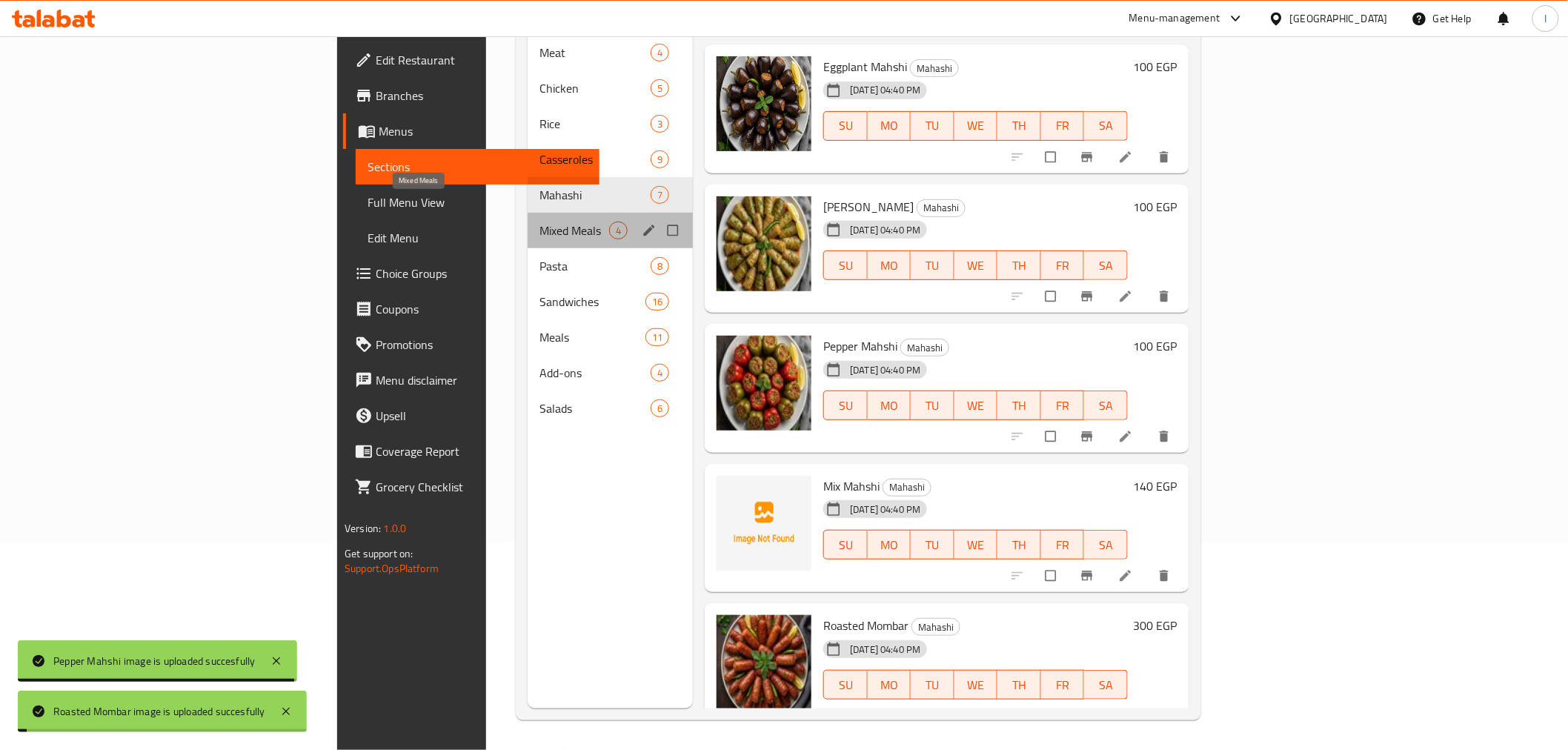
click at [539, 221] on span "Mixed Meals" at bounding box center [574, 230] width 69 height 18
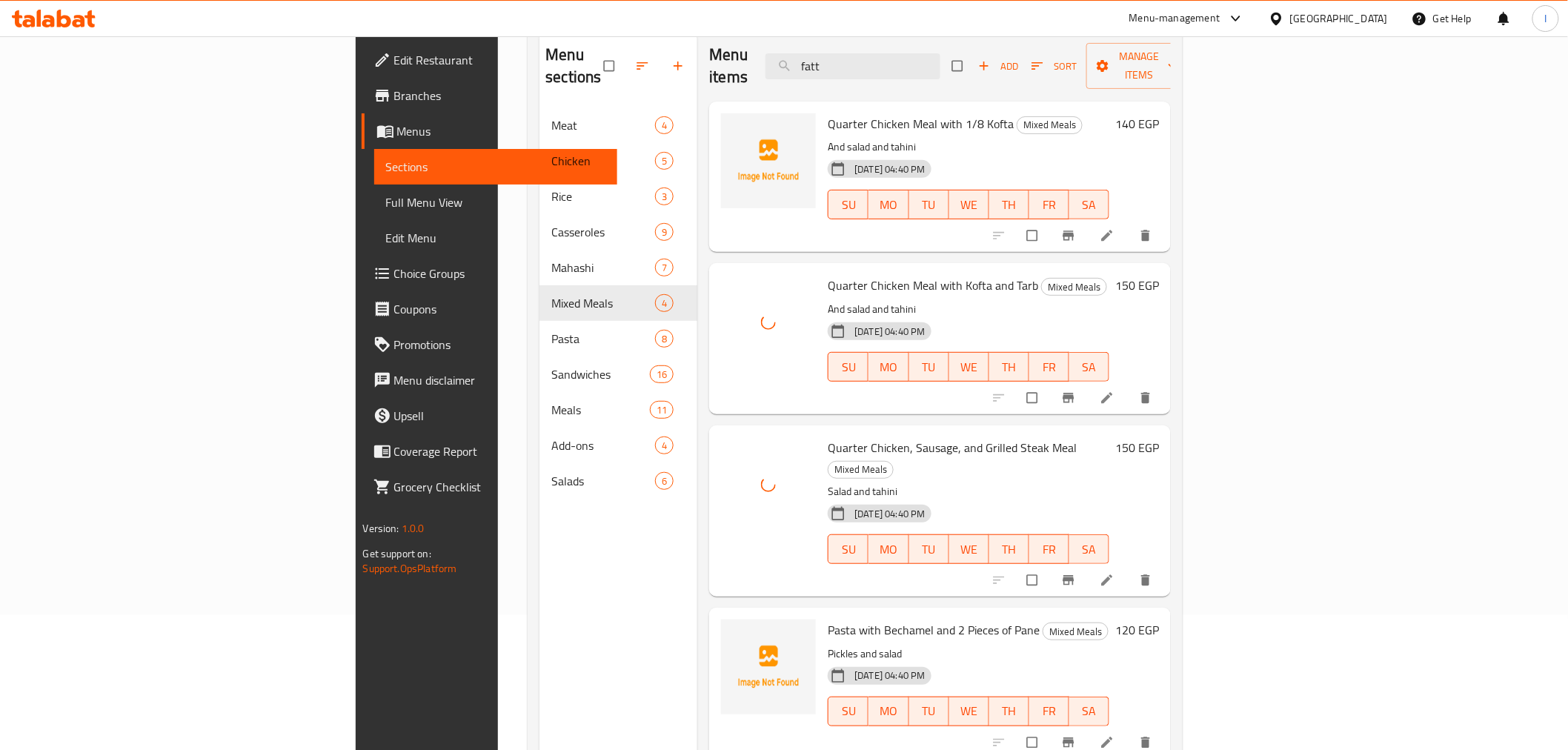
scroll to position [82, 0]
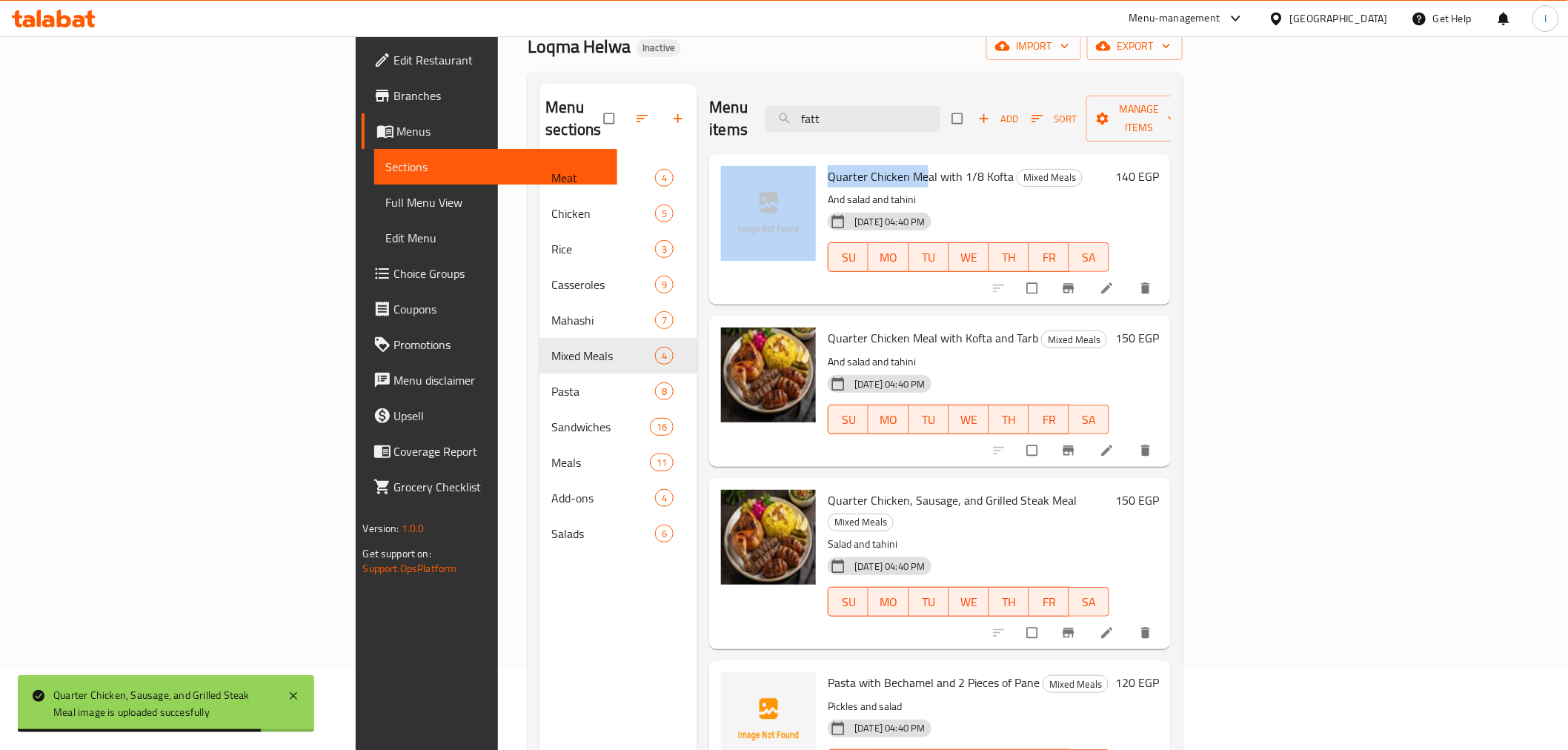
drag, startPoint x: 839, startPoint y: 149, endPoint x: 641, endPoint y: 161, distance: 198.4
click at [715, 161] on div "Quarter Chicken Meal with 1/8 Kofta Mixed Meals And salad and tahini [DATE] 04:…" at bounding box center [940, 229] width 450 height 138
copy div "Quarter Chicken Me"
click at [941, 106] on input "fatt" at bounding box center [853, 119] width 175 height 26
paste input "Quarter Chicken Meal with 1/8 Kofta Quarter Chicken Me"
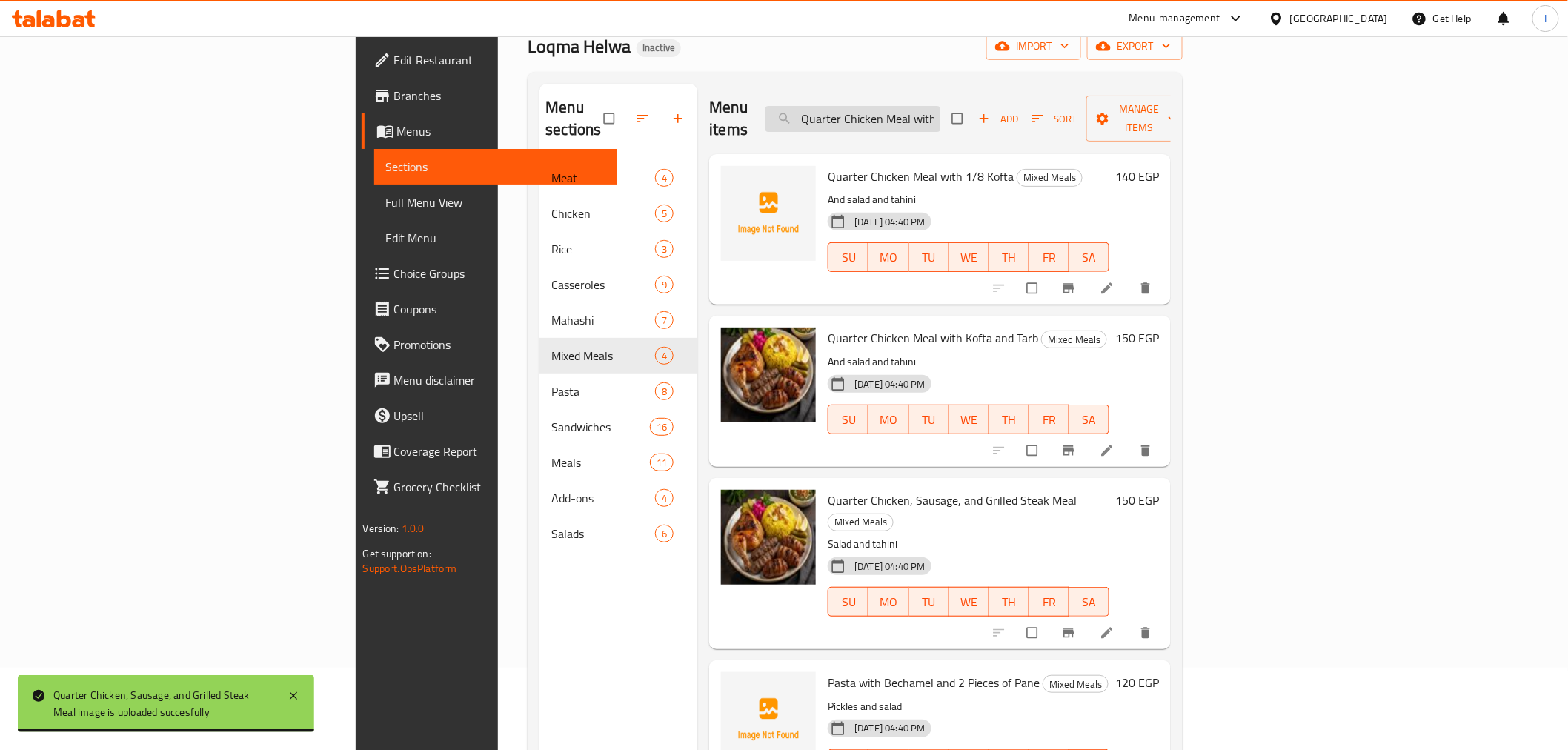
scroll to position [0, 149]
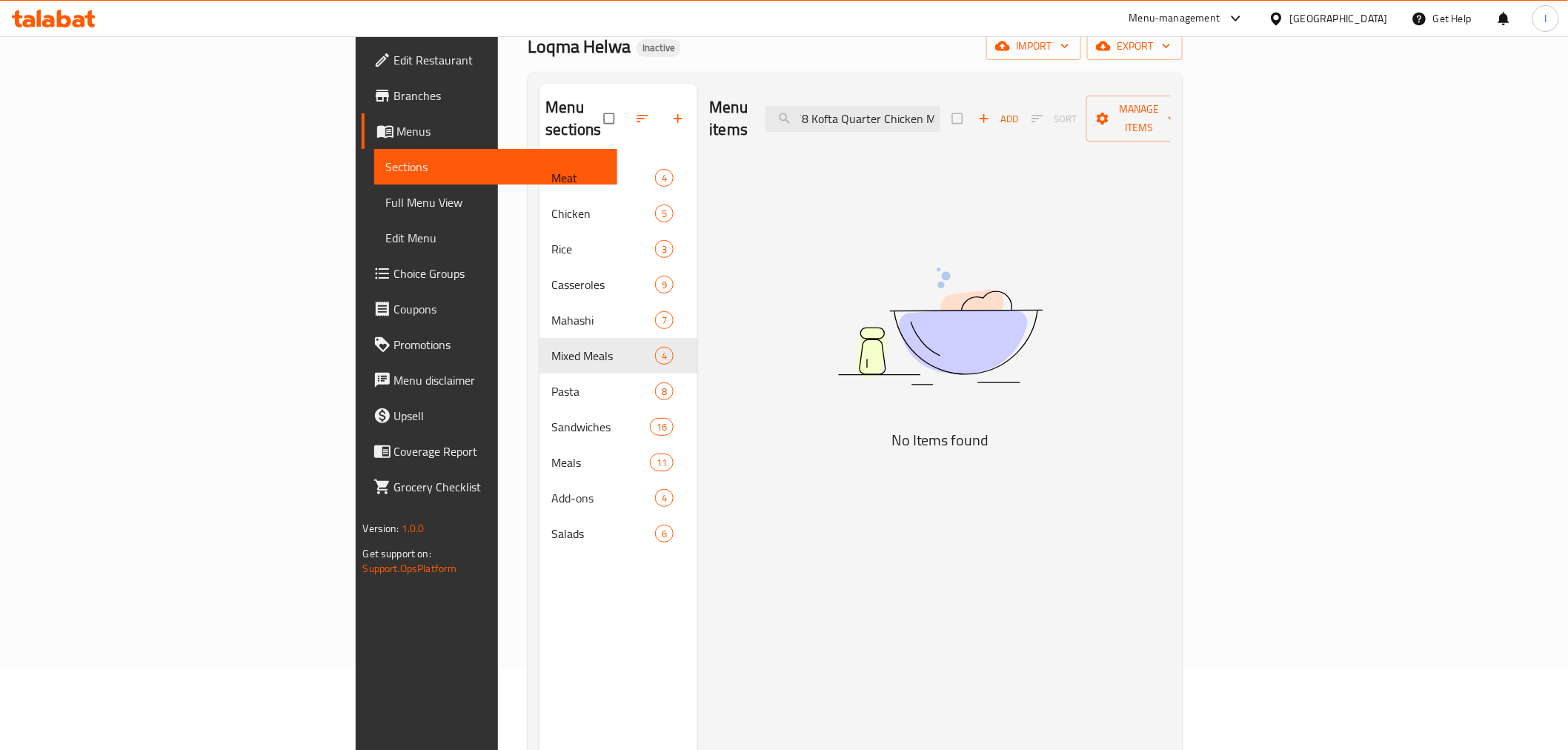
type input "fatt"
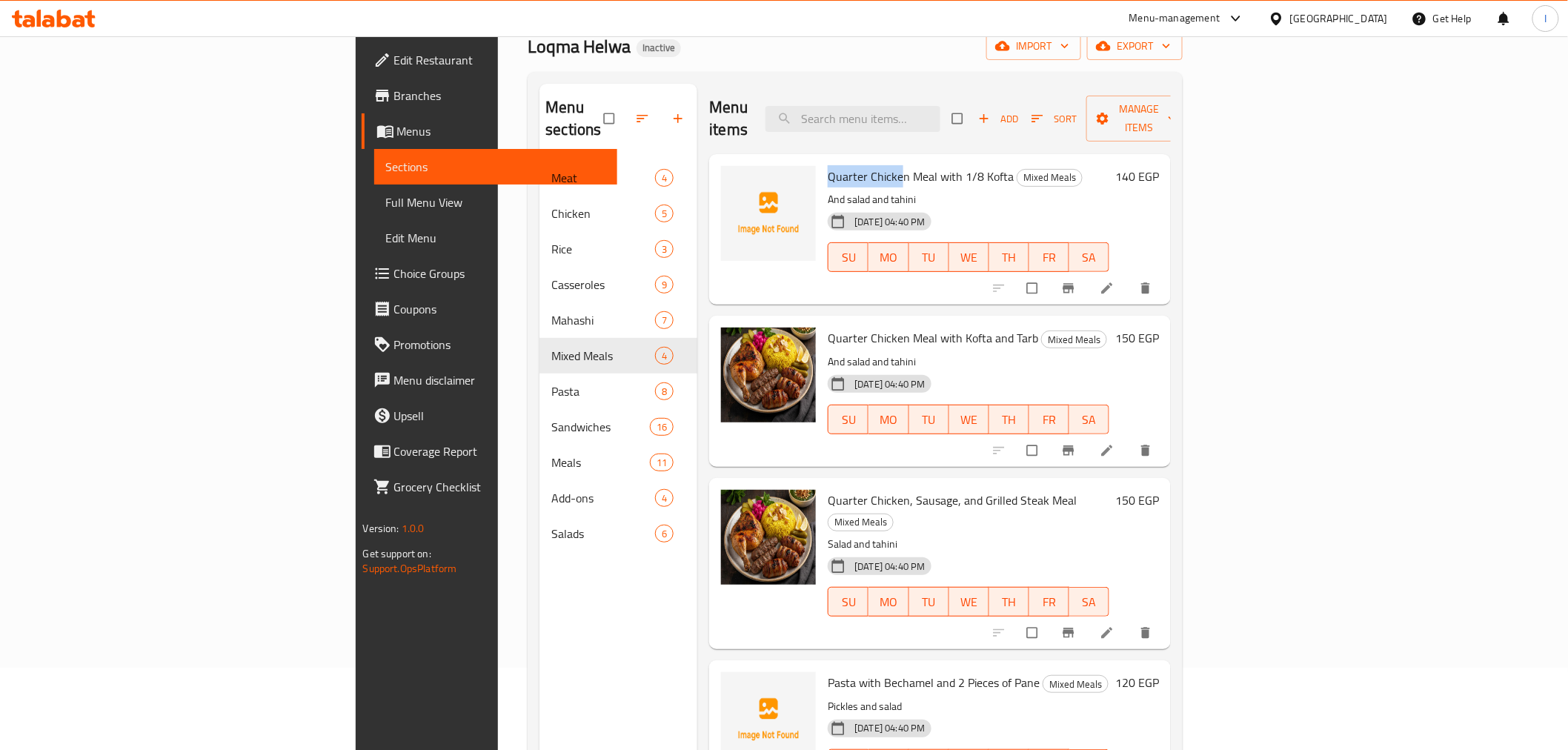
drag, startPoint x: 813, startPoint y: 153, endPoint x: 737, endPoint y: 149, distance: 76.1
click at [822, 160] on div "Quarter Chicken Meal with 1/8 Kofta Mixed Meals And salad and tahini [DATE] 04:…" at bounding box center [968, 229] width 293 height 138
copy span "Quarter Chicke"
click at [912, 110] on input "search" at bounding box center [853, 119] width 175 height 26
paste input "Quarter Chicke"
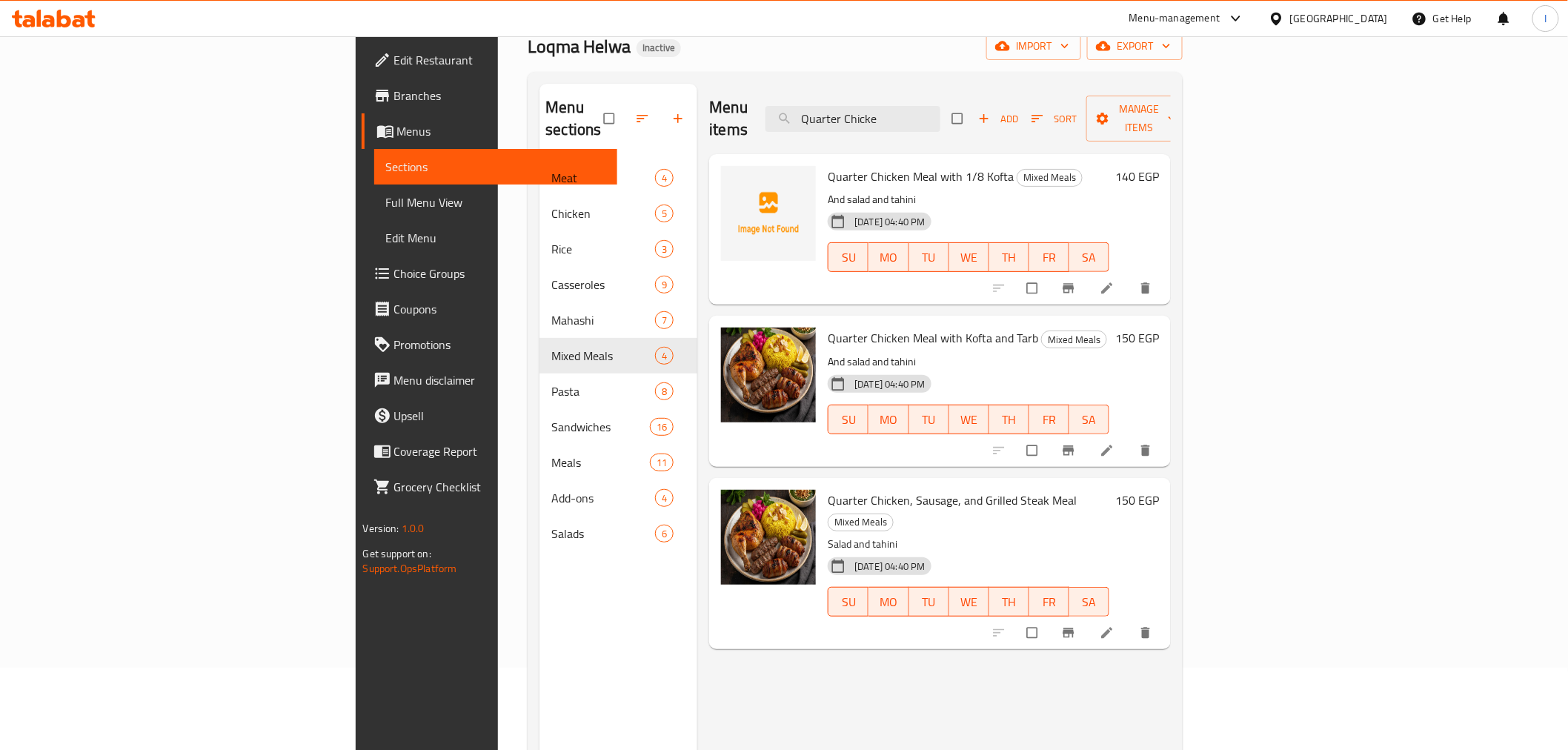
type input "Quarter Chicke"
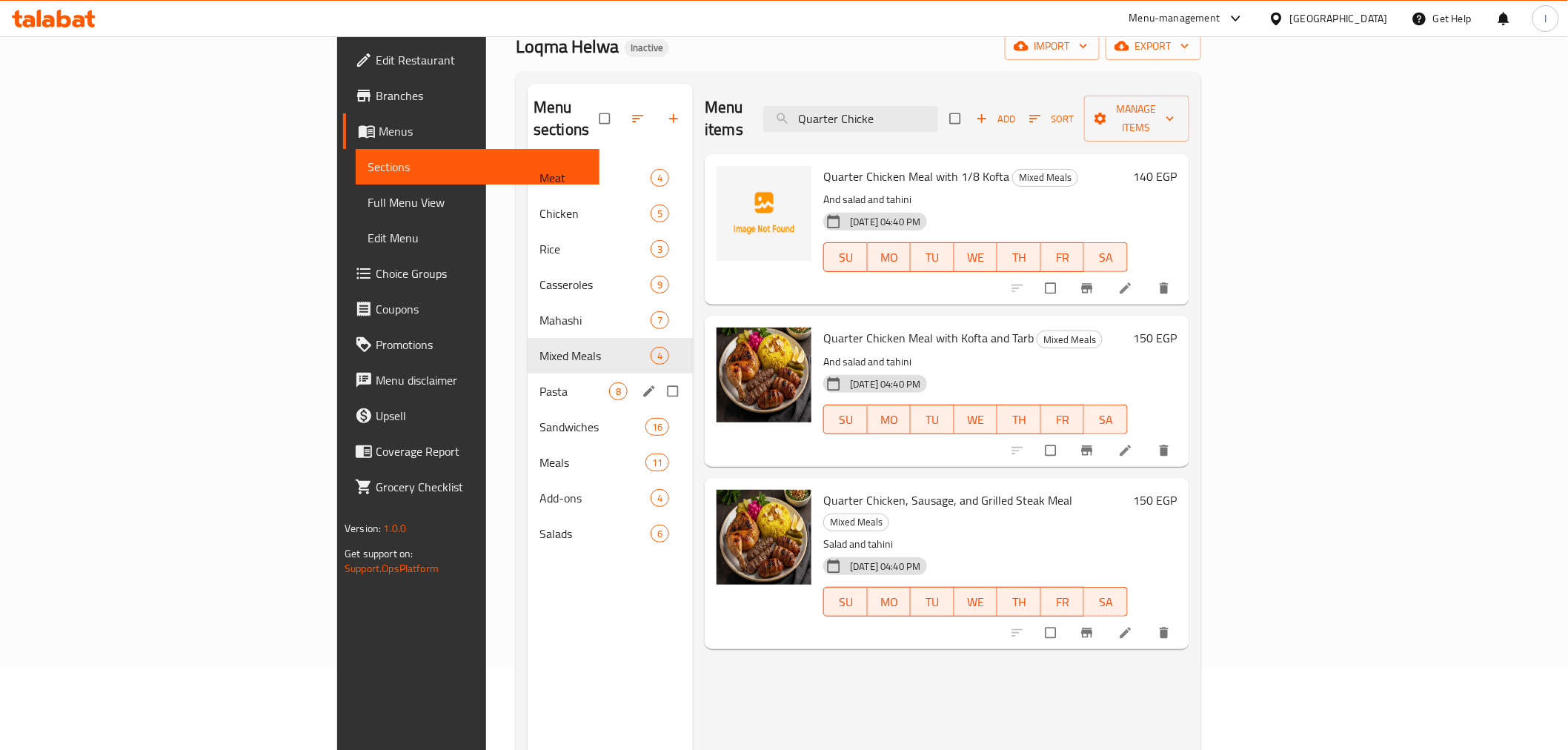
click at [528, 381] on div "Pasta 8" at bounding box center [610, 391] width 165 height 35
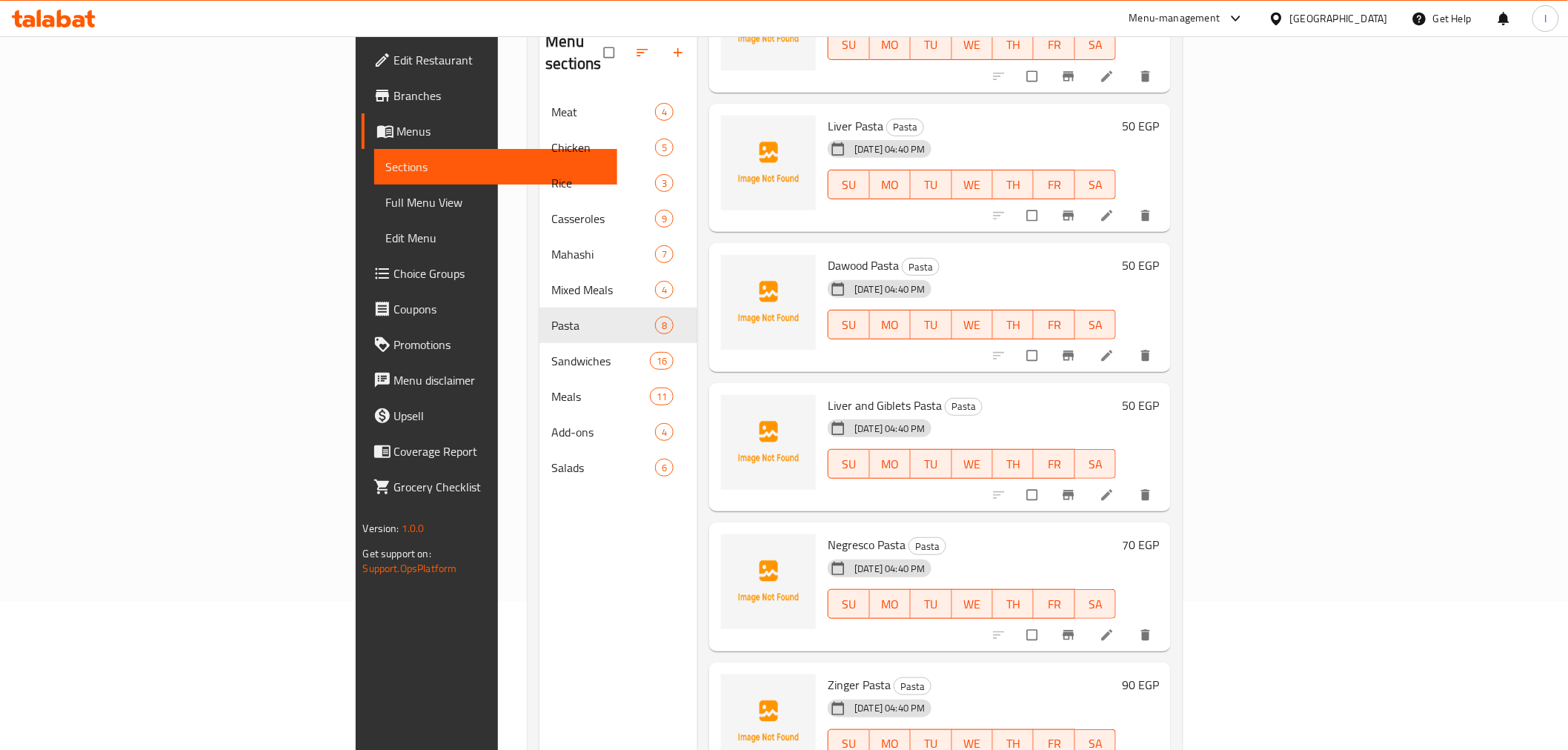
scroll to position [208, 0]
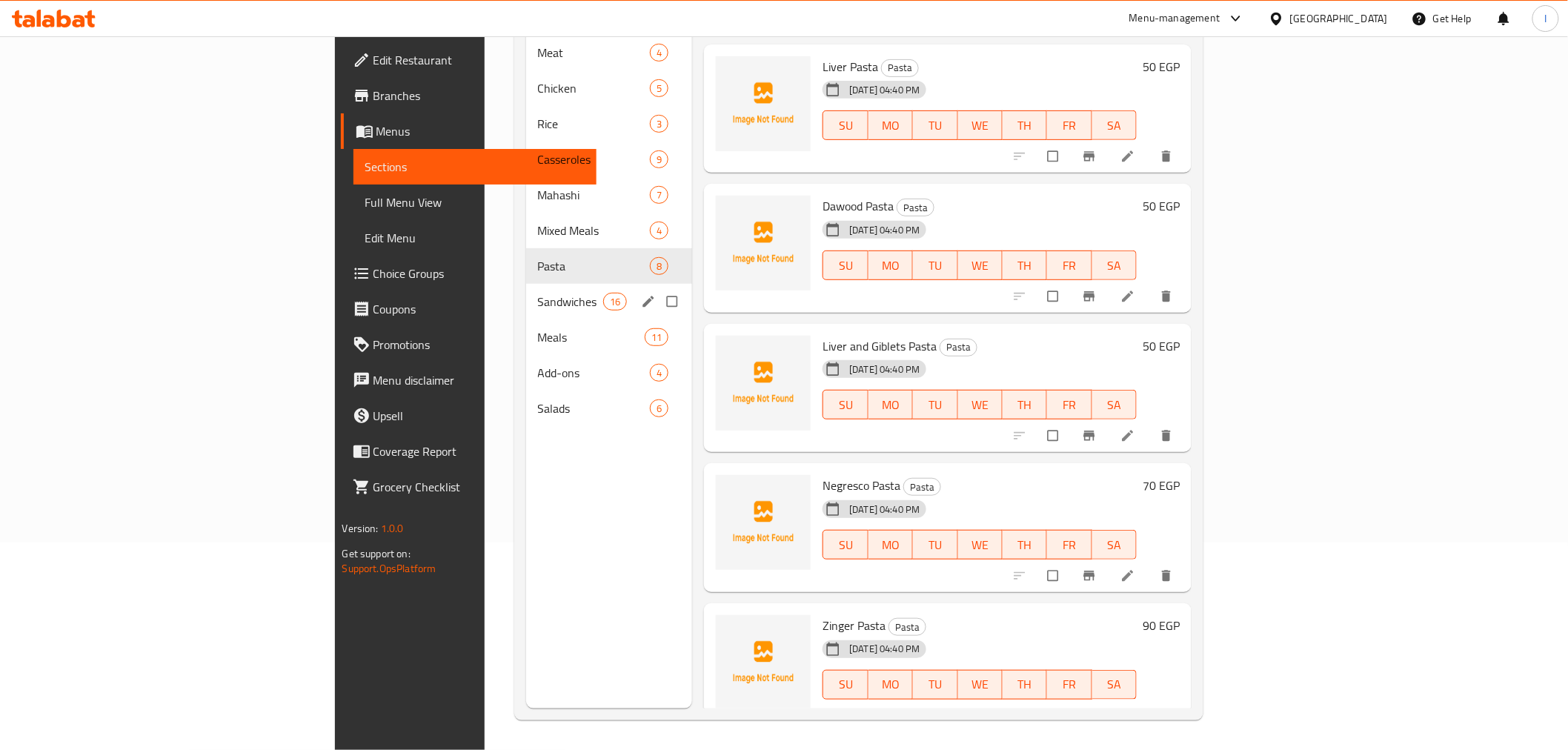
click at [538, 292] on span "Sandwiches" at bounding box center [570, 301] width 65 height 18
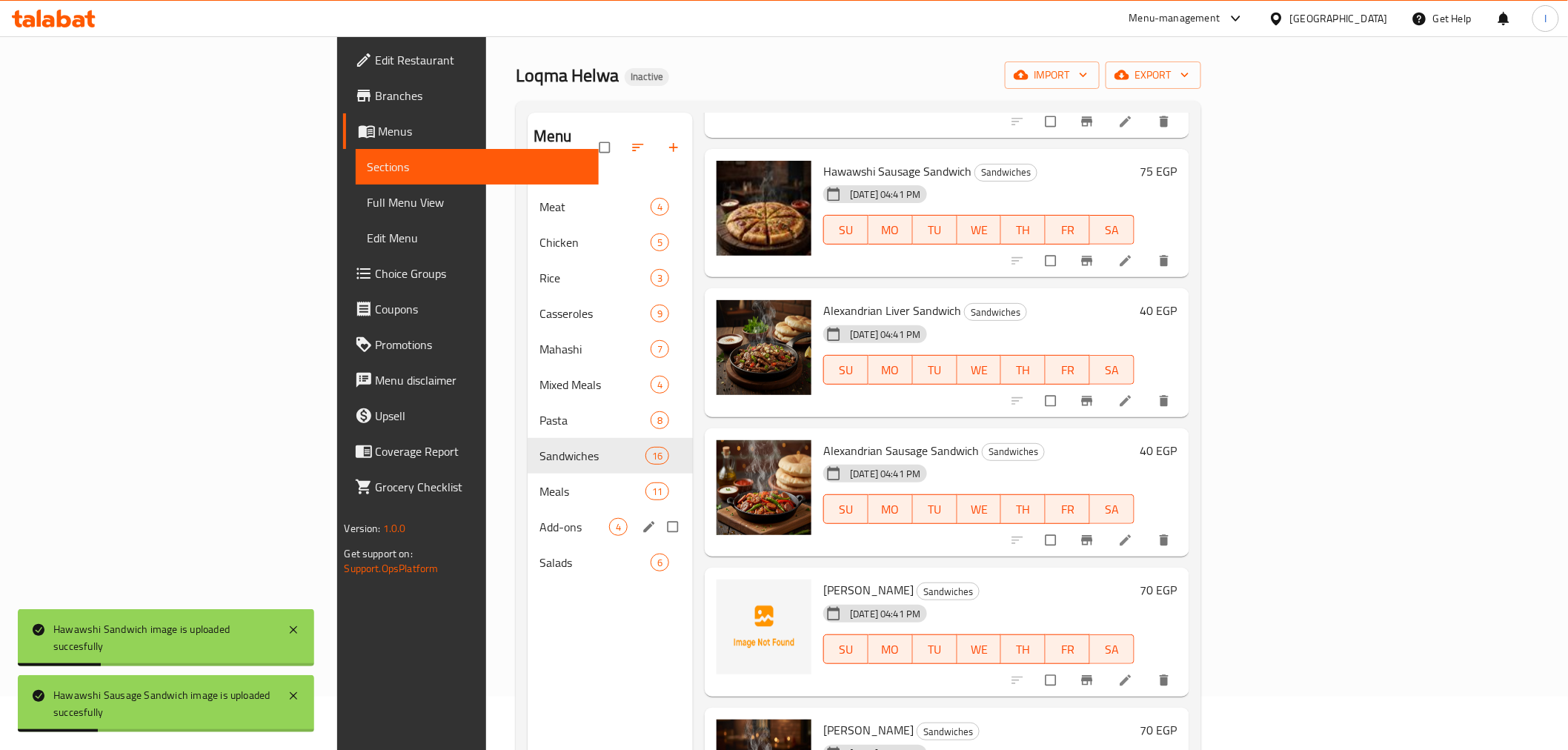
scroll to position [82, 0]
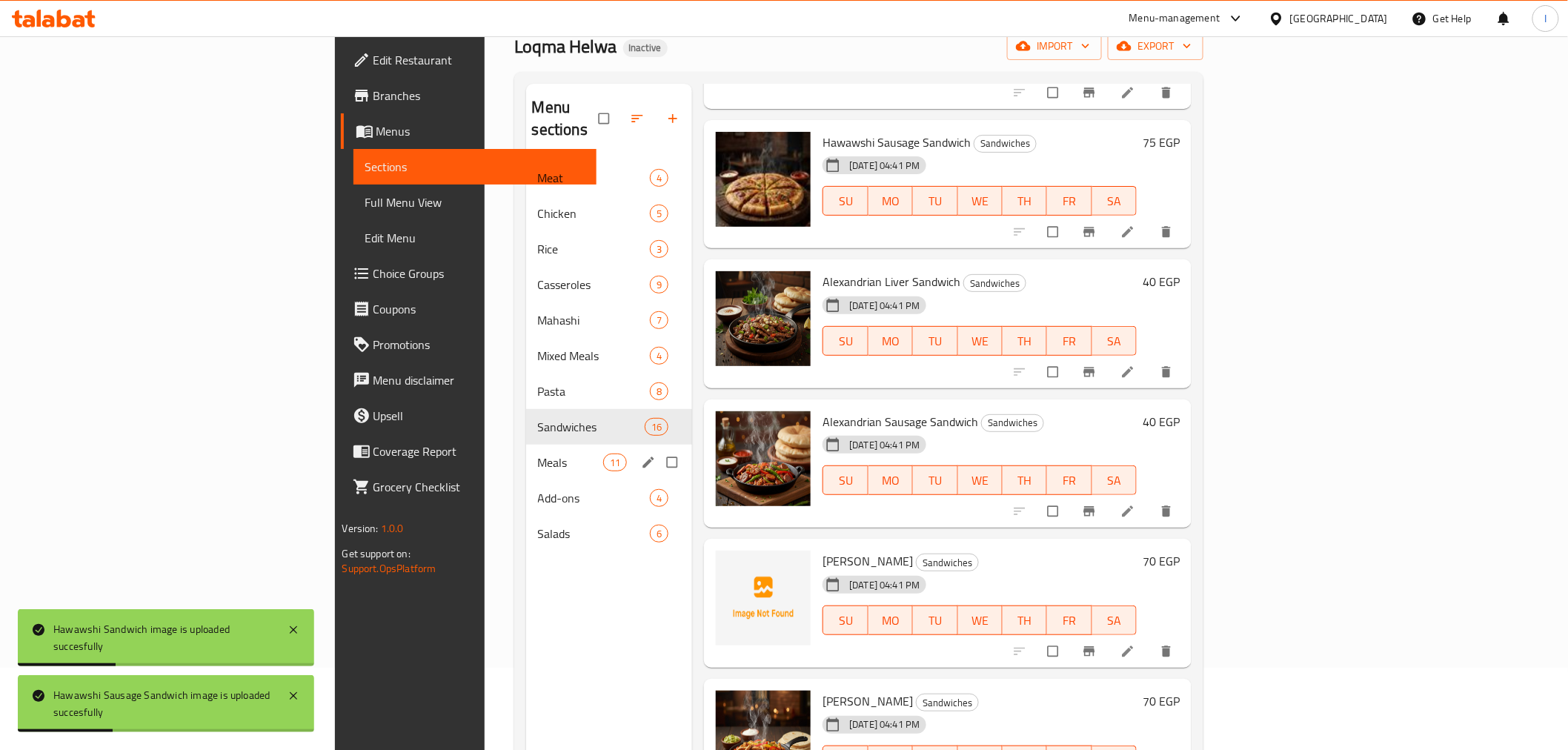
click at [538, 453] on span "Meals" at bounding box center [570, 462] width 65 height 18
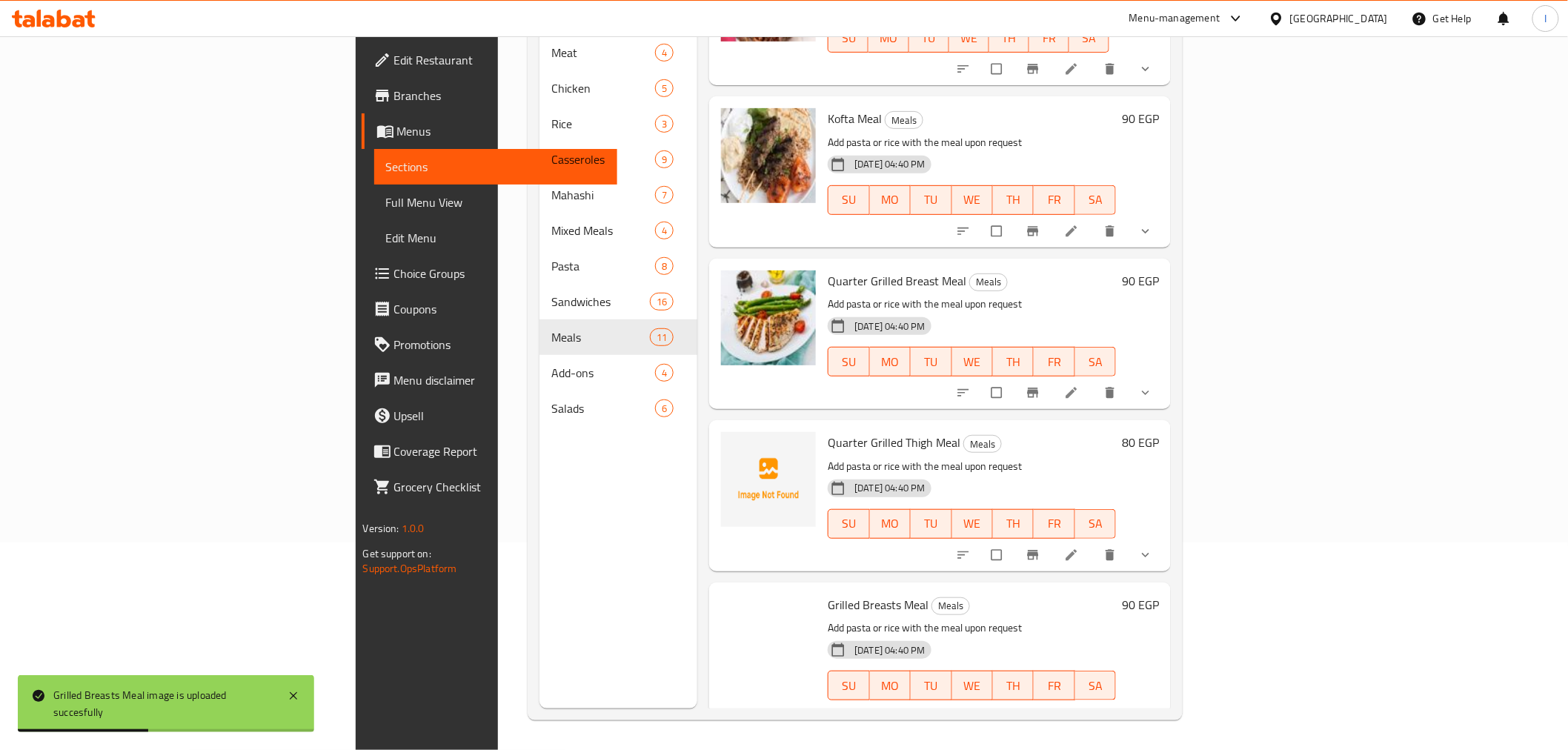
scroll to position [1067, 0]
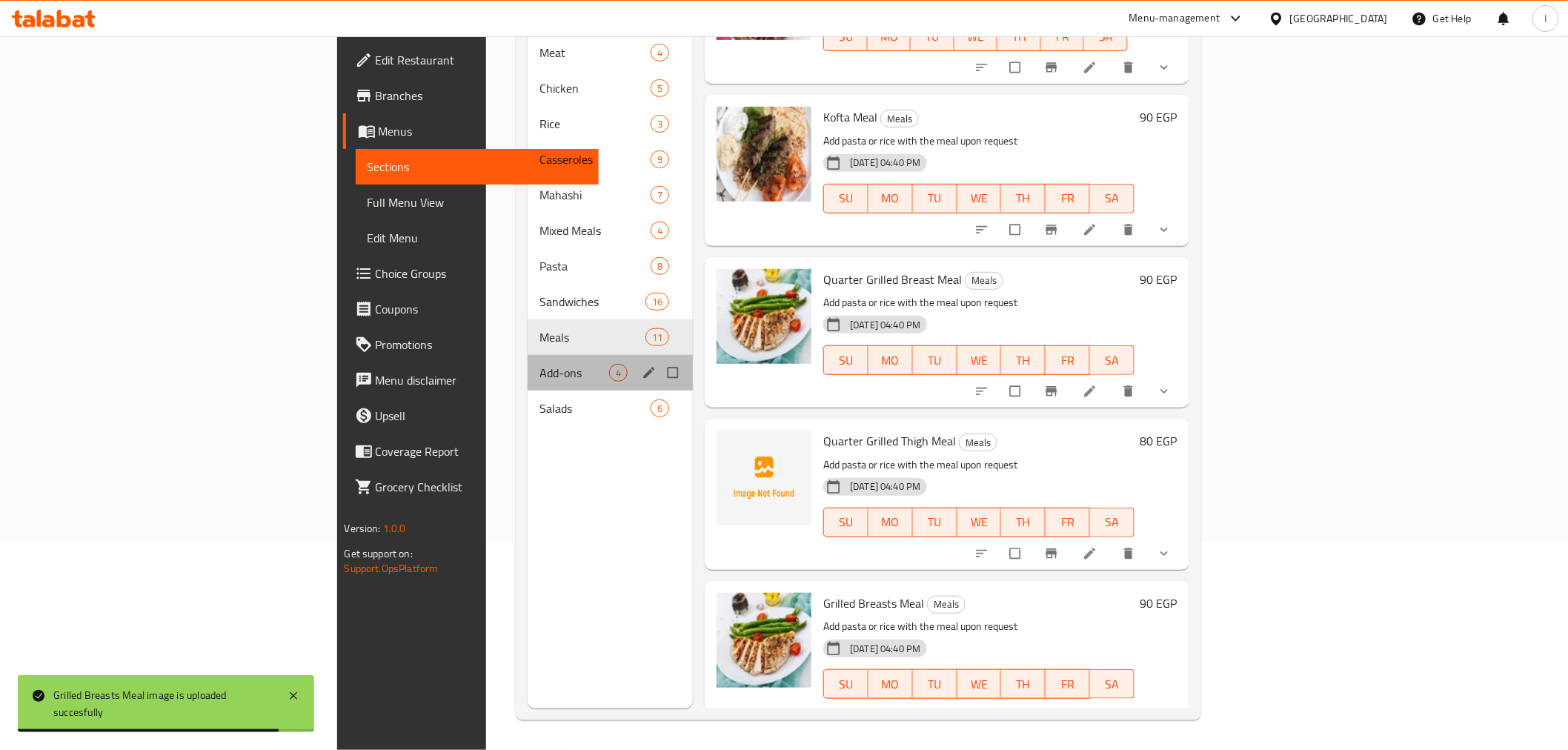
click at [528, 362] on div "Add-ons 4" at bounding box center [610, 372] width 165 height 35
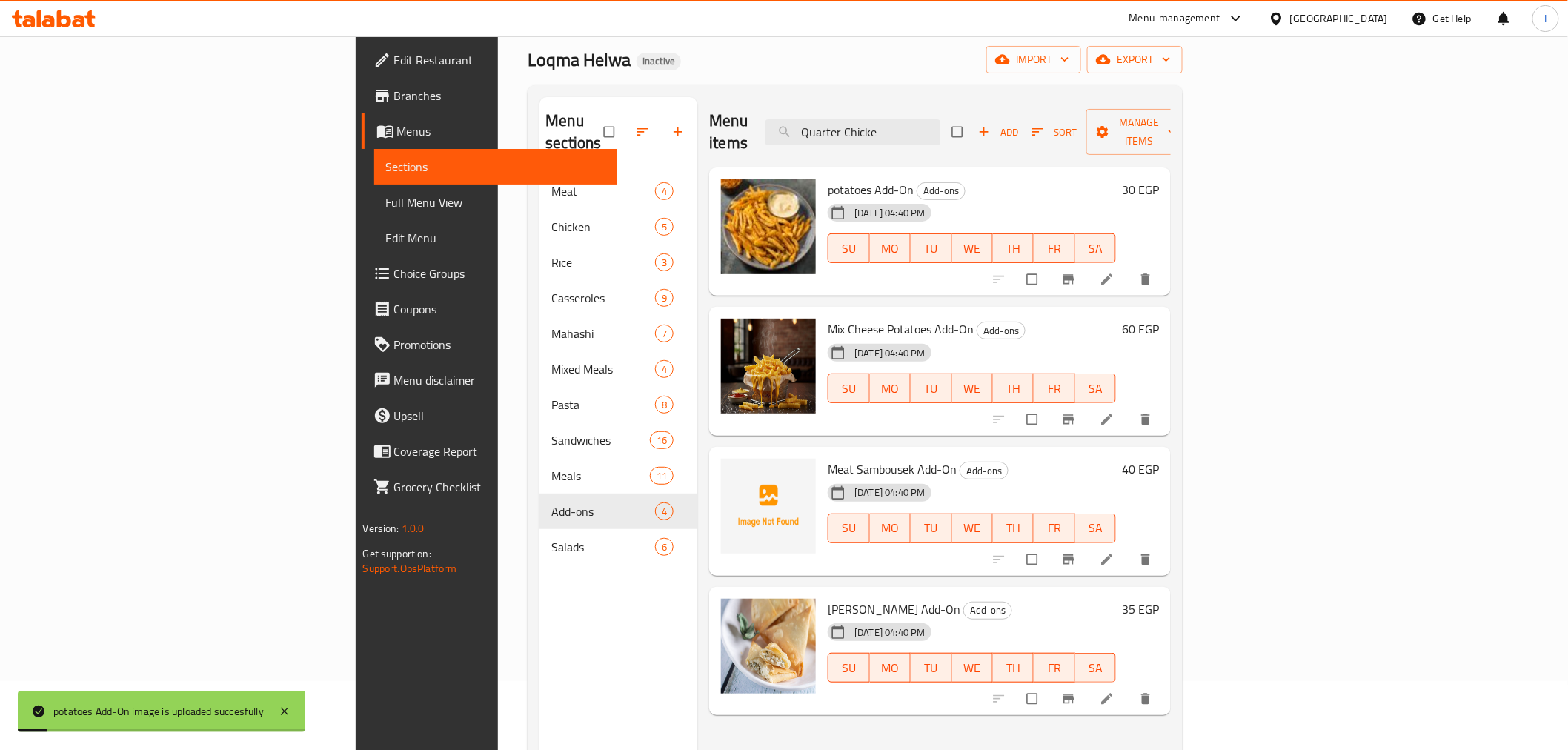
scroll to position [164, 0]
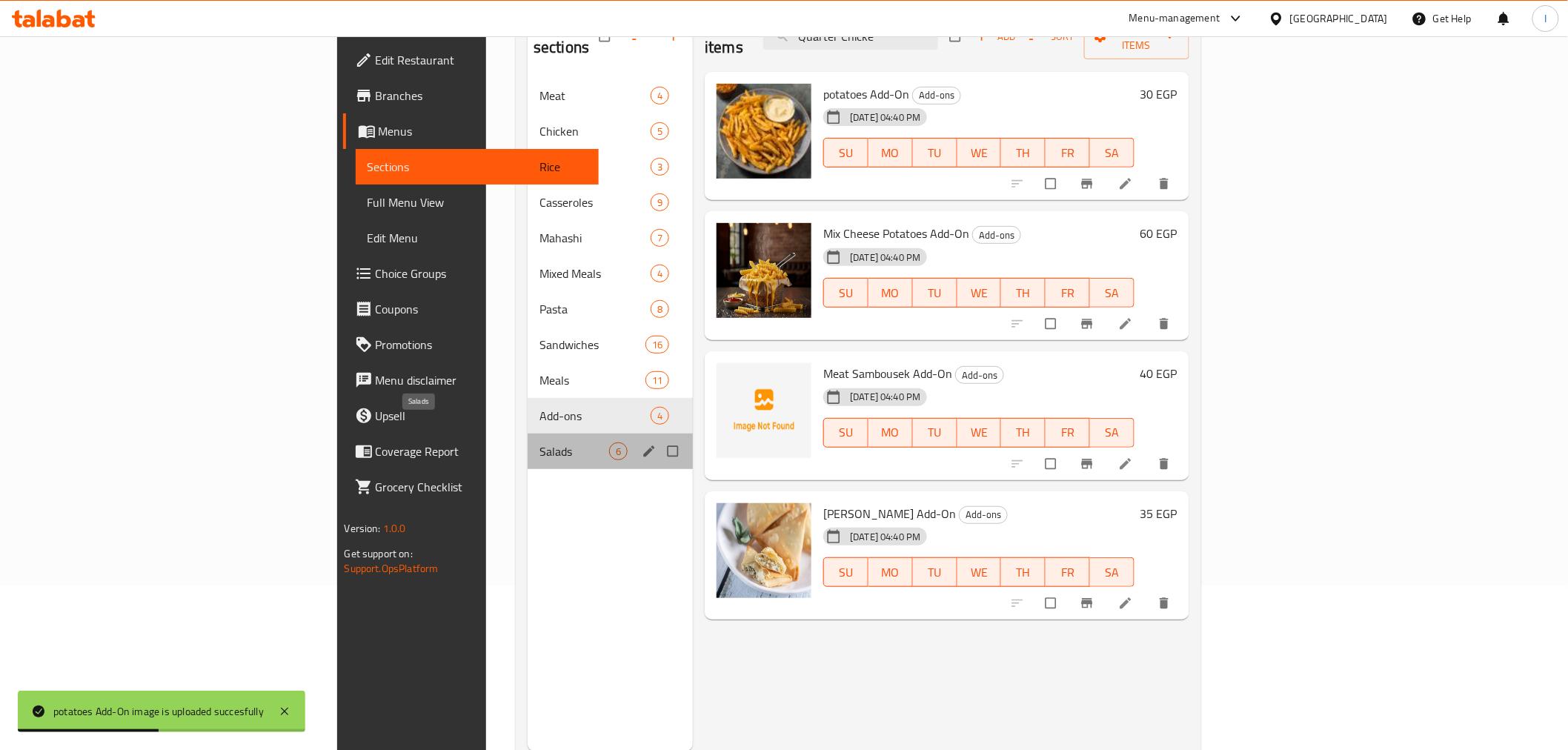
click at [539, 442] on span "Salads" at bounding box center [574, 451] width 69 height 18
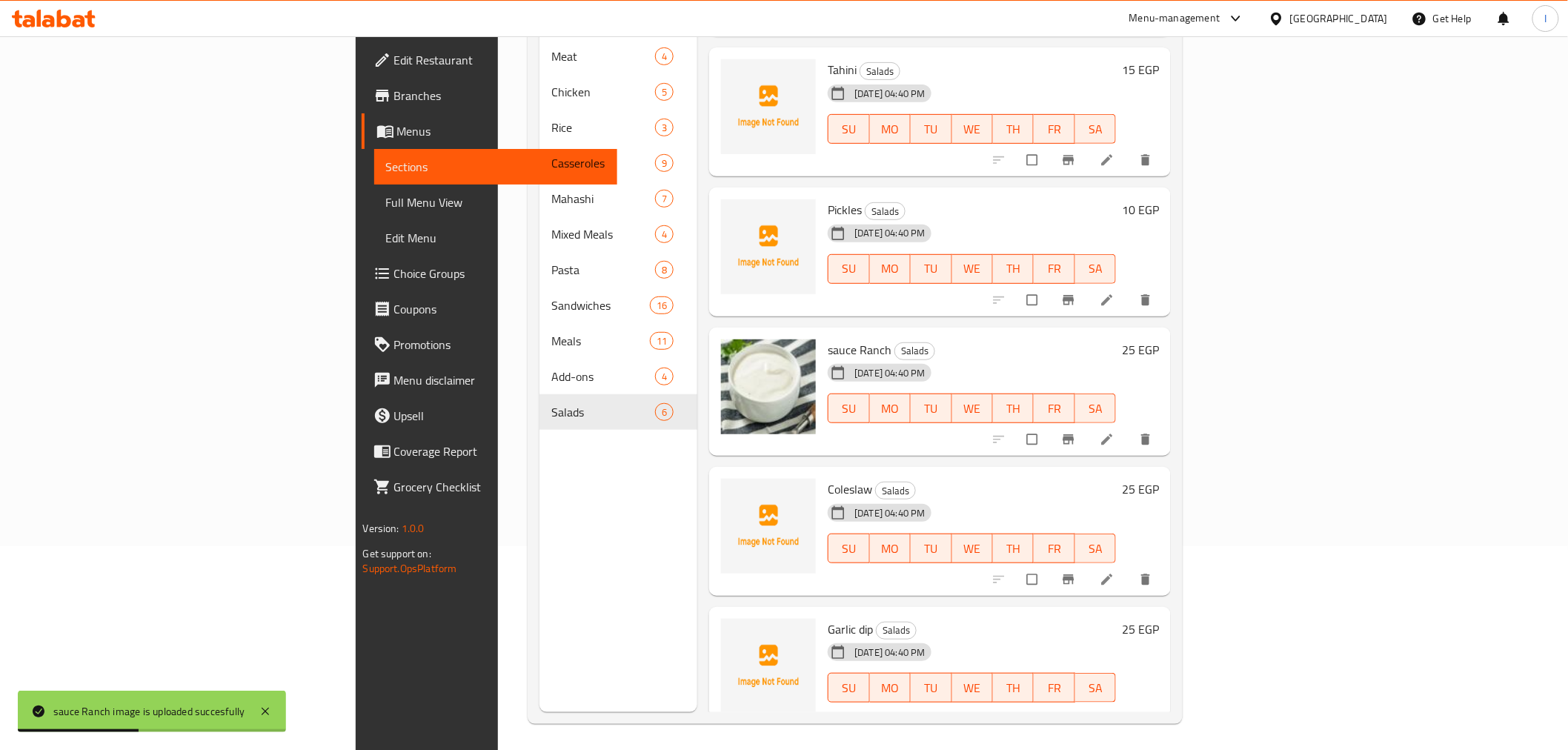
scroll to position [208, 0]
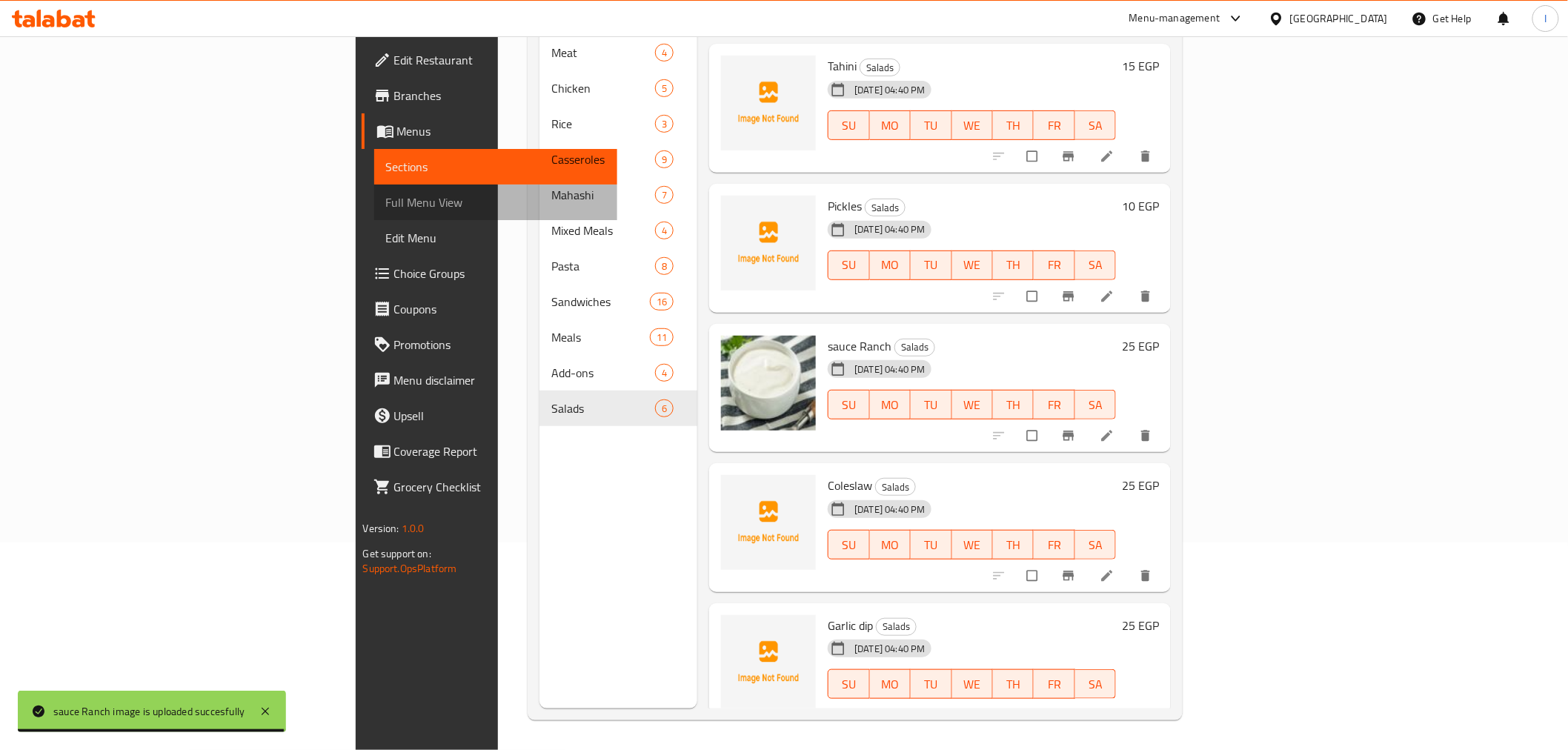
click at [386, 201] on span "Full Menu View" at bounding box center [495, 202] width 219 height 18
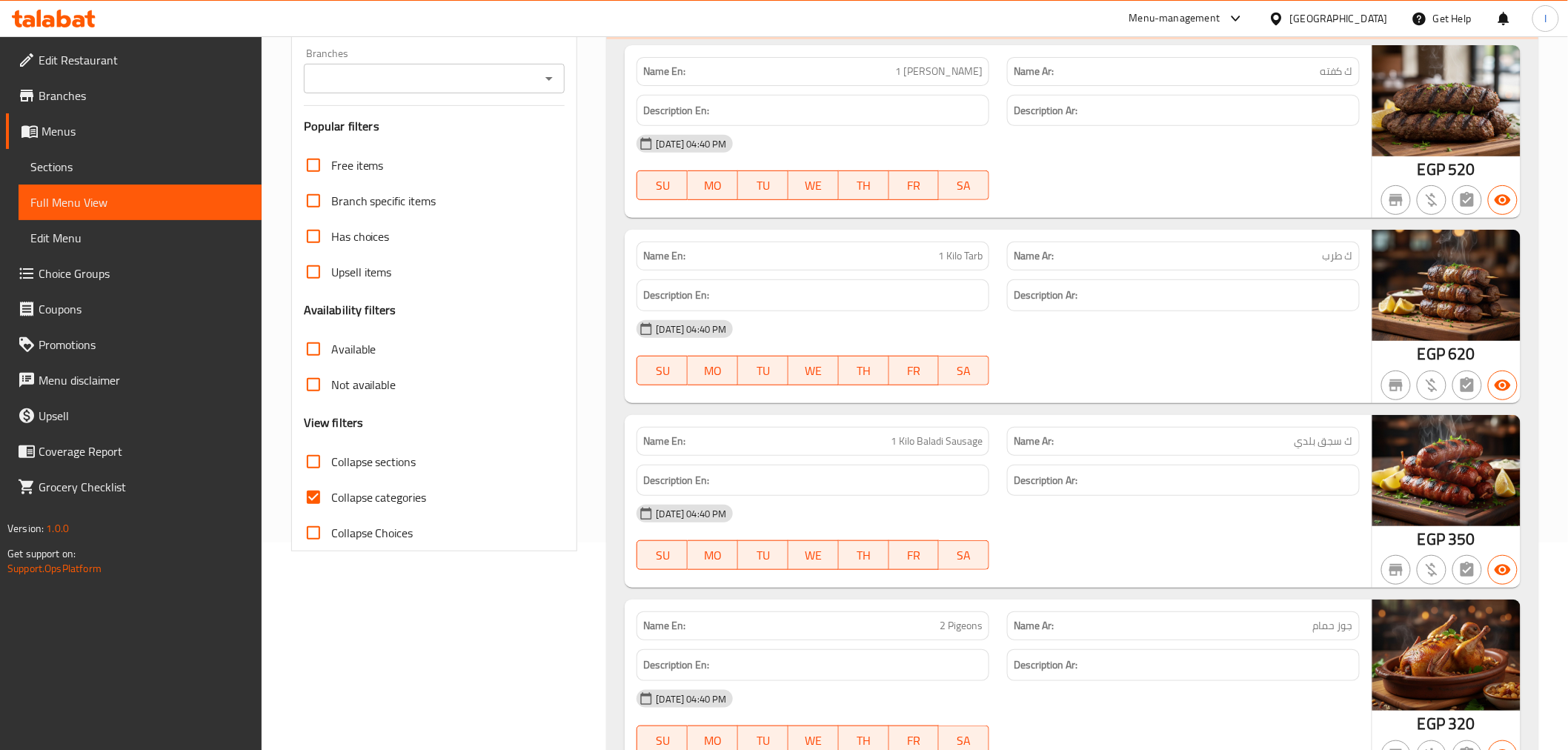
click at [337, 497] on span "Collapse categories" at bounding box center [379, 497] width 95 height 18
click at [331, 497] on input "Collapse categories" at bounding box center [313, 497] width 35 height 35
checkbox input "false"
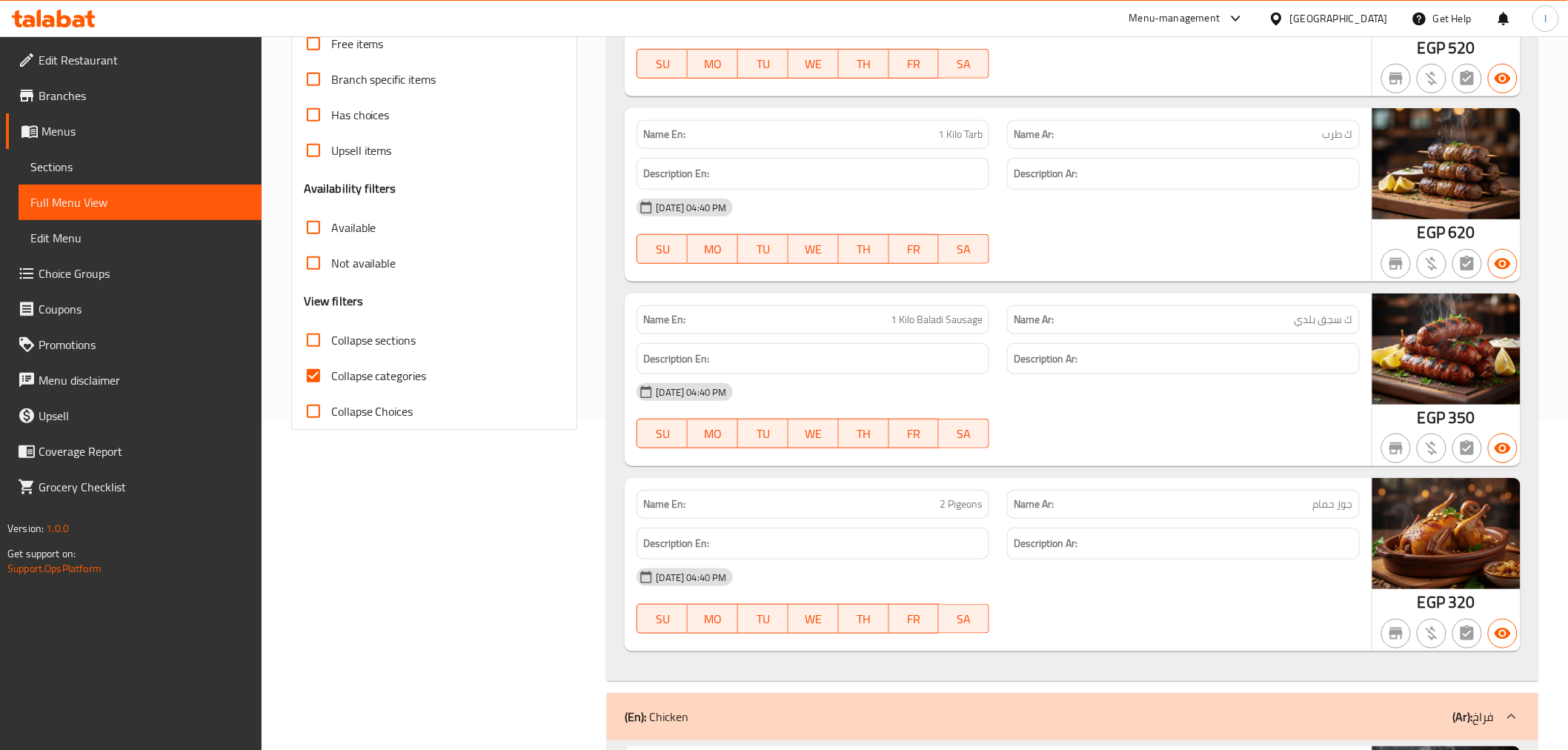
click at [415, 378] on span "Collapse categories" at bounding box center [379, 375] width 95 height 18
click at [331, 378] on input "Collapse categories" at bounding box center [313, 375] width 35 height 35
checkbox input "false"
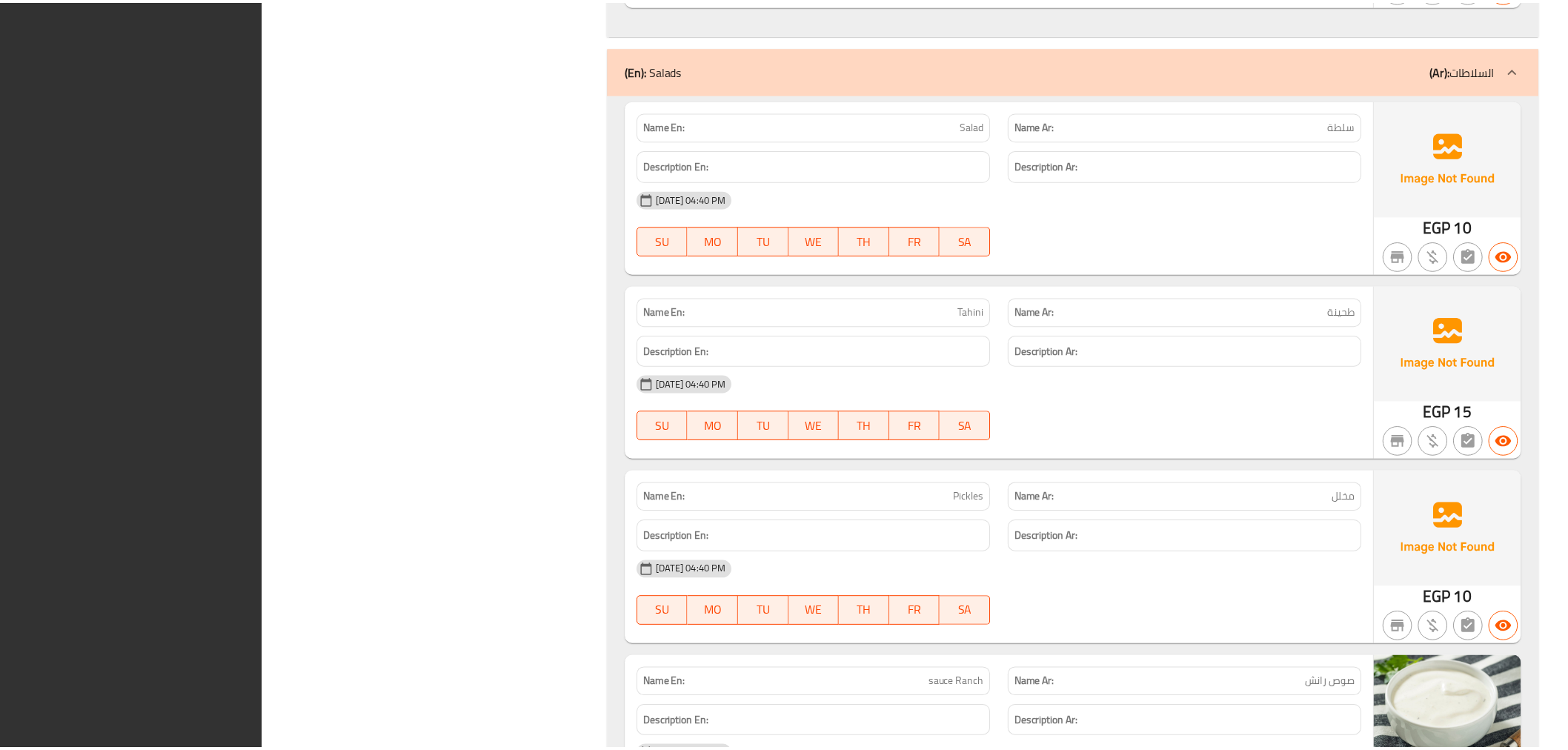
scroll to position [17320, 0]
